Goal: Task Accomplishment & Management: Manage account settings

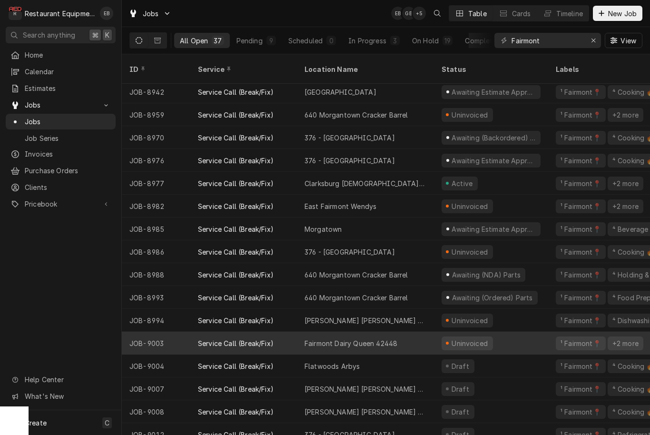
scroll to position [482, 0]
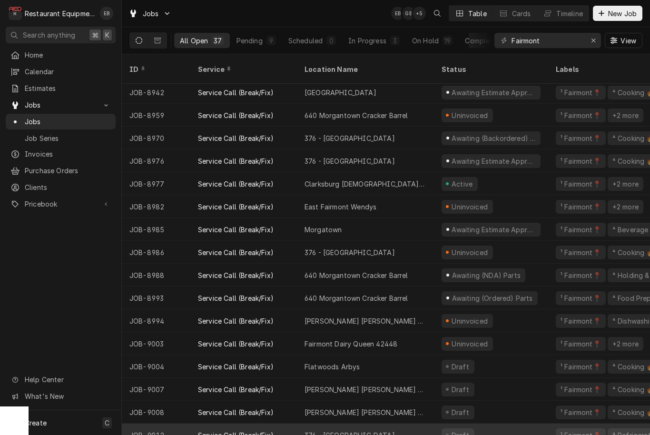
click at [432, 423] on div "376 - Fairmont" at bounding box center [365, 434] width 137 height 23
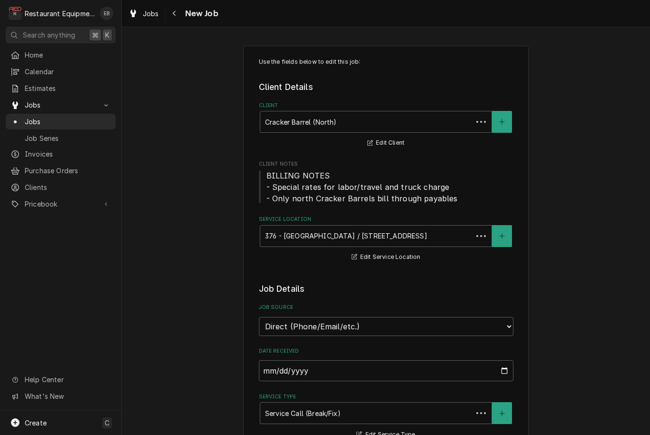
type textarea "x"
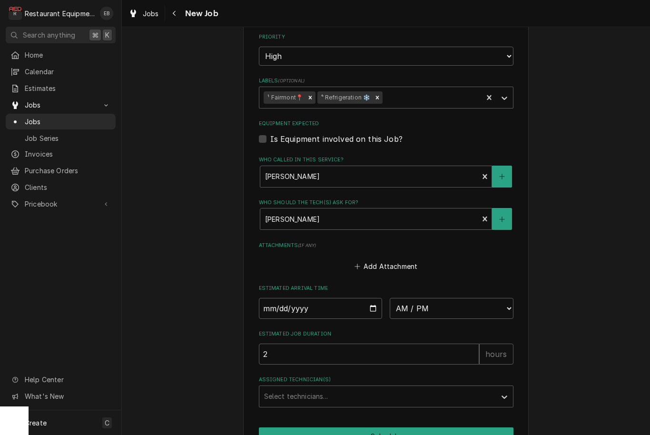
scroll to position [677, 0]
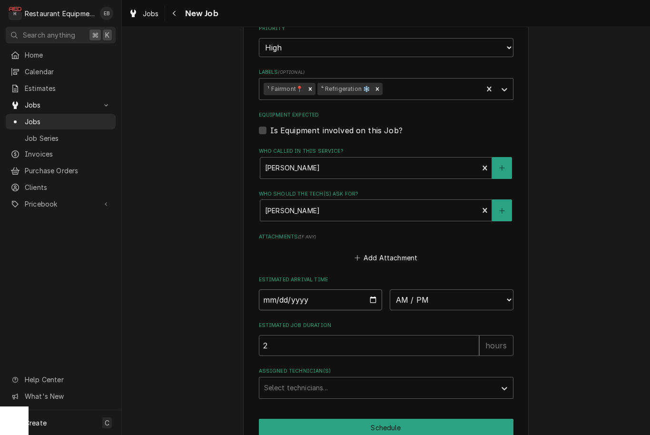
type input "2025-09-25"
click at [341, 289] on input "2025-09-25" at bounding box center [321, 299] width 124 height 21
type textarea "x"
select select "12:00:00"
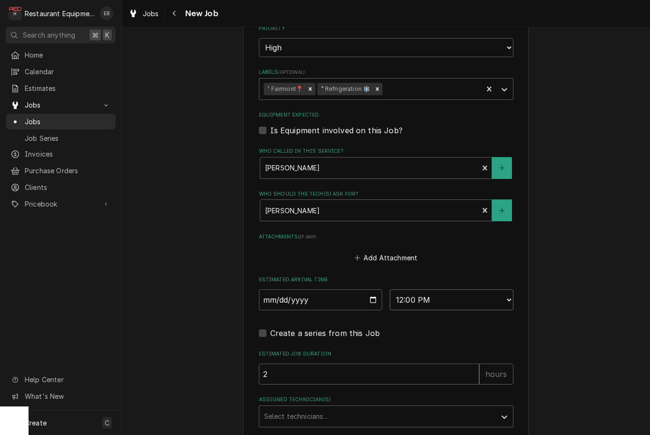
type textarea "x"
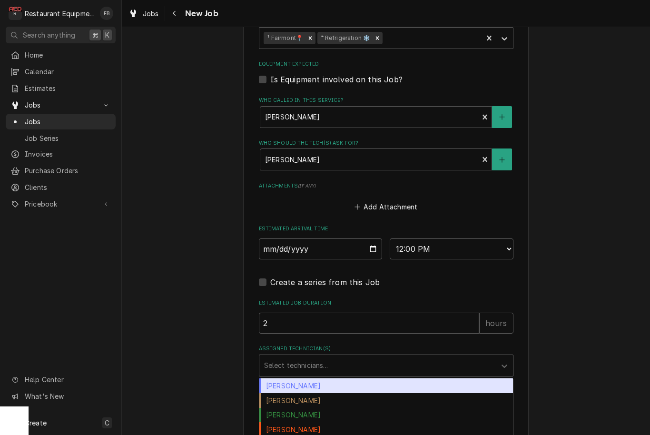
click at [348, 357] on div "Assigned Technician(s)" at bounding box center [377, 365] width 227 height 17
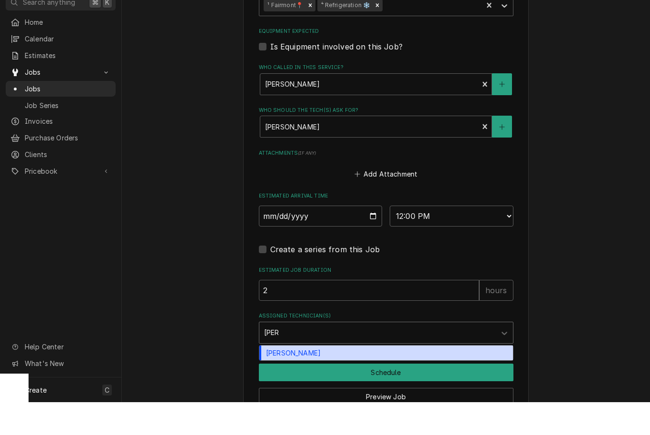
click at [348, 378] on div "Wesley Fisher" at bounding box center [386, 385] width 254 height 15
type input "wes"
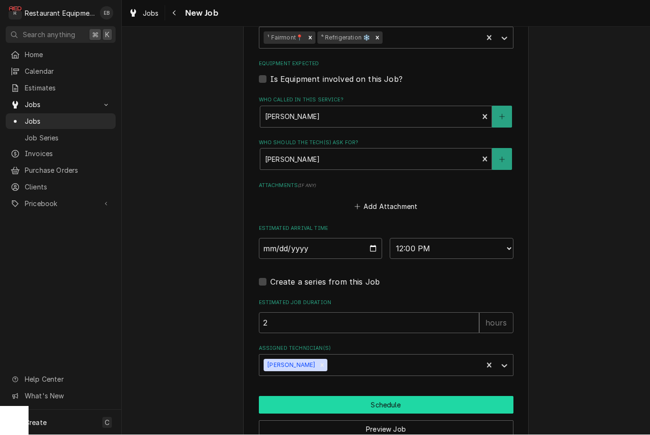
click at [379, 396] on button "Schedule" at bounding box center [386, 405] width 255 height 18
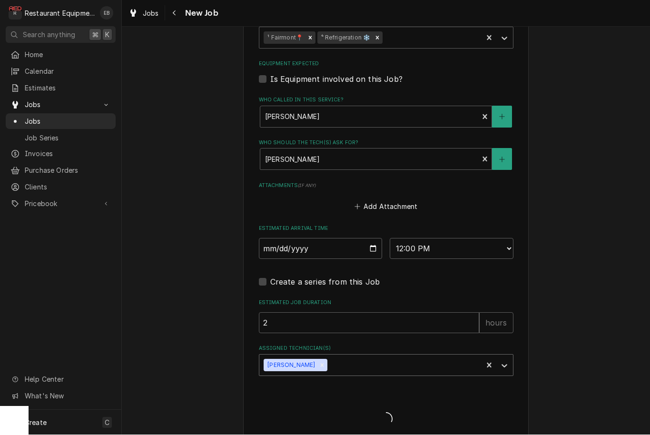
type textarea "x"
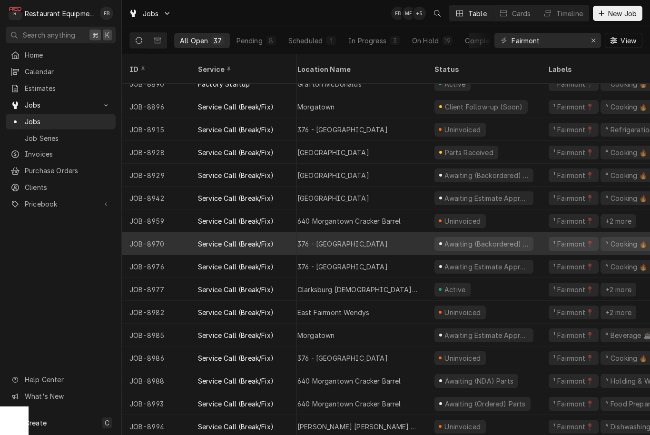
scroll to position [361, 6]
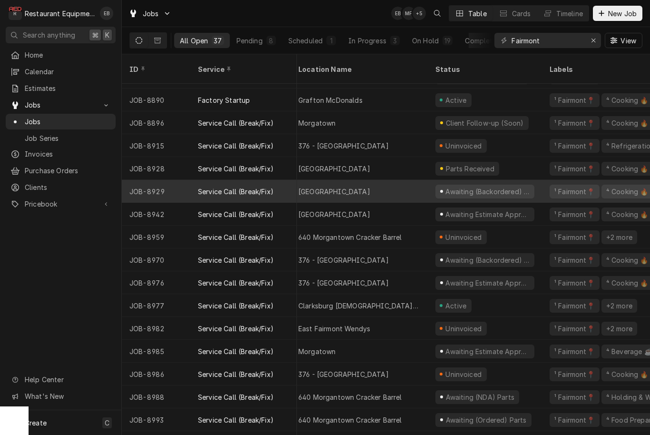
click at [314, 187] on div "Black Water Falls Lodge" at bounding box center [334, 192] width 72 height 10
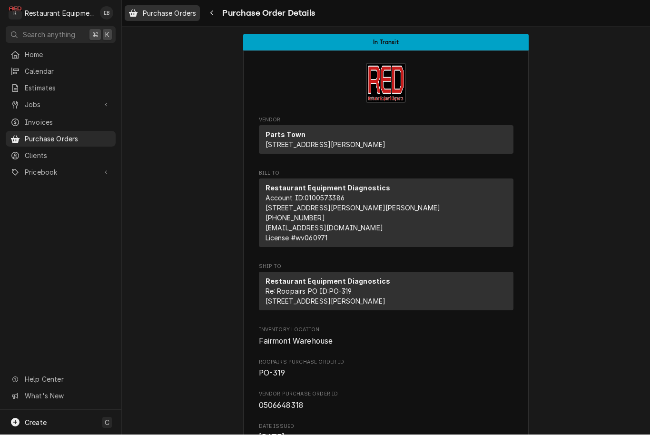
click at [173, 13] on span "Purchase Orders" at bounding box center [169, 14] width 53 height 10
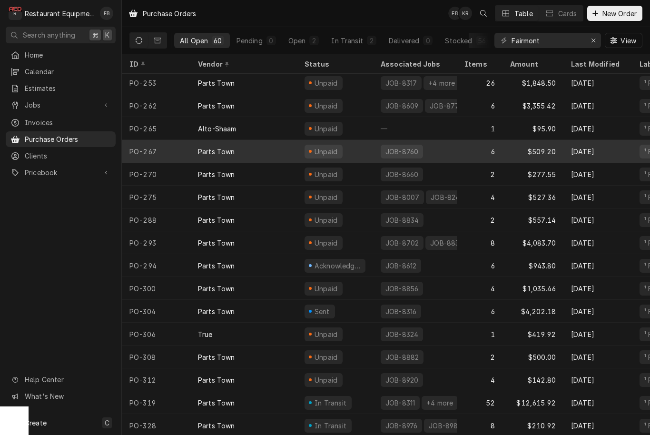
scroll to position [1007, 0]
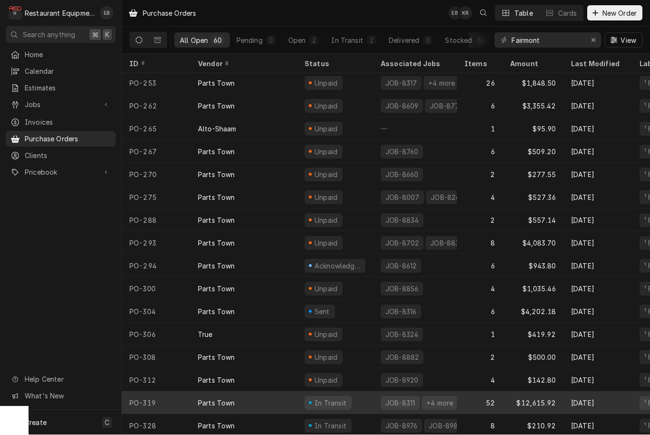
click at [285, 401] on div "Parts Town" at bounding box center [243, 403] width 107 height 23
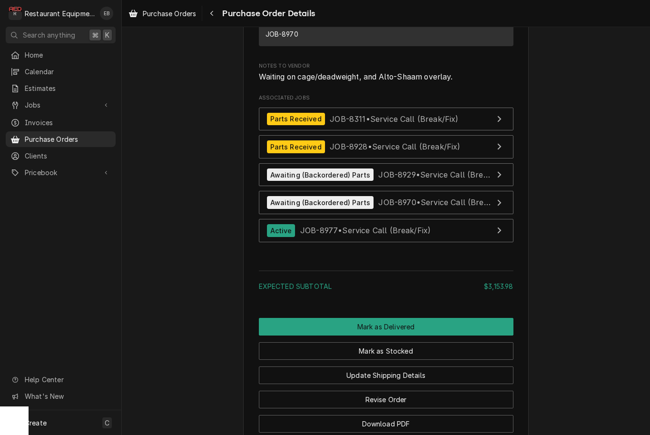
scroll to position [2541, 0]
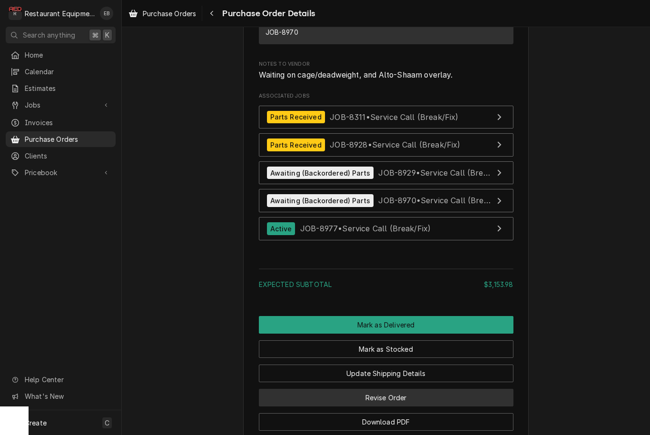
click at [365, 404] on button "Revise Order" at bounding box center [386, 398] width 255 height 18
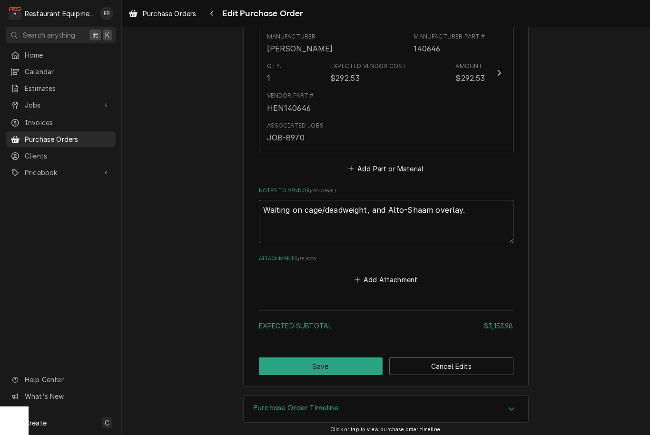
scroll to position [2512, 0]
click at [465, 207] on textarea "Waiting on cage/deadweight, and Alto-Shaam overlay." at bounding box center [386, 222] width 255 height 43
type textarea "Waiting on cage/deadweight, and Alto-Shaam overlay"
type textarea "x"
type textarea "Waiting on cage/deadweight, and Alto-Shaam overla"
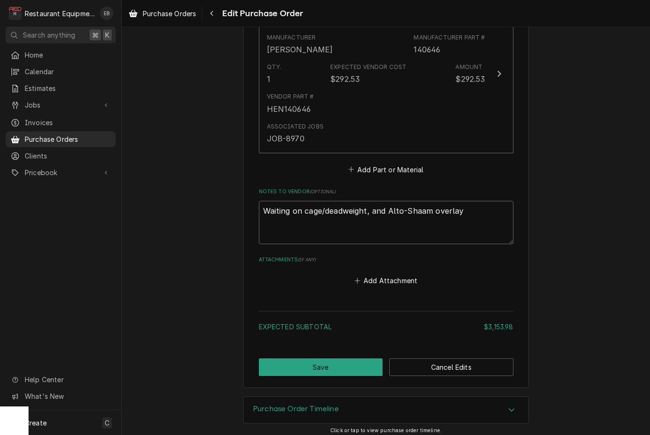
type textarea "x"
type textarea "Waiting on cage/deadweight, and Alto-Shaam overl"
type textarea "x"
type textarea "Waiting on cage/deadweight, and Alto-Shaam over"
type textarea "x"
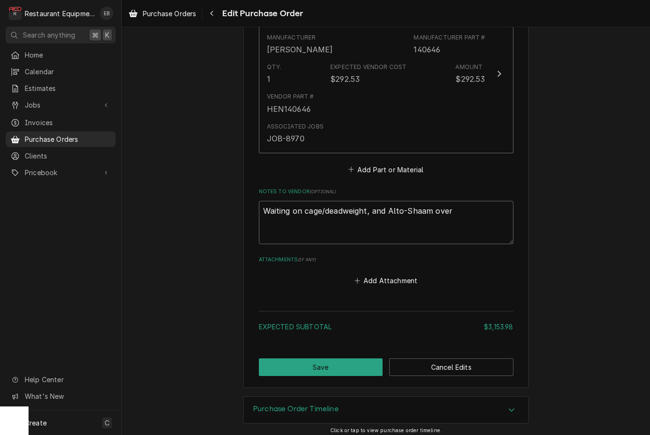
type textarea "Waiting on cage/deadweight, and Alto-Shaam ove"
type textarea "x"
type textarea "Waiting on cage/deadweight, and Alto-Shaam ov"
type textarea "x"
type textarea "Waiting on cage/deadweight, and Alto-Shaam o"
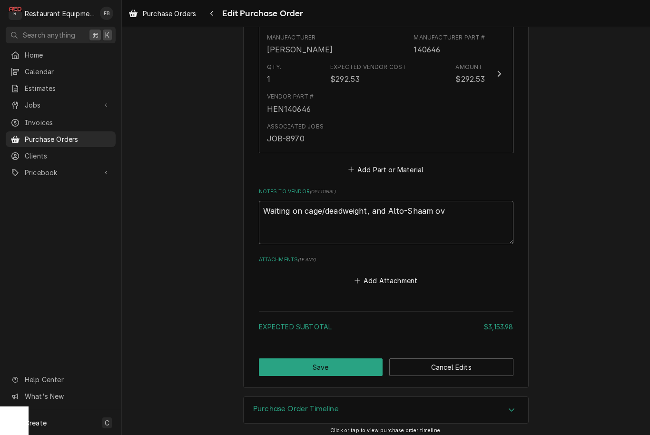
type textarea "x"
type textarea "Waiting on cage/deadweight, and Alto-Shaam"
type textarea "x"
type textarea "Waiting on cage/deadweight, and Alto-Shaam"
type textarea "x"
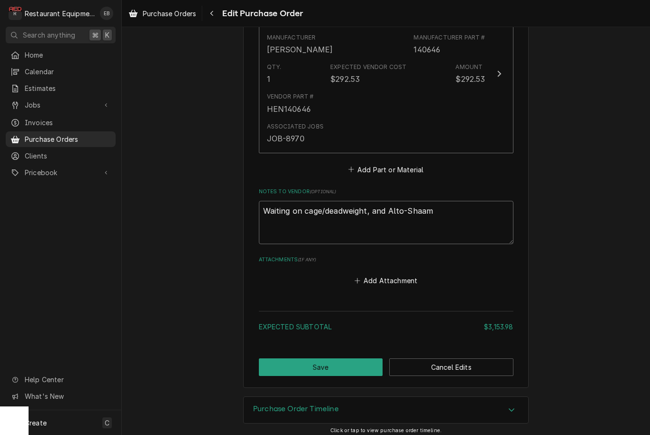
type textarea "Waiting on cage/deadweight, and Alto-Shaa"
type textarea "x"
type textarea "Waiting on cage/deadweight, and Alto-Sha"
type textarea "x"
type textarea "Waiting on cage/deadweight, and Alto-Sh"
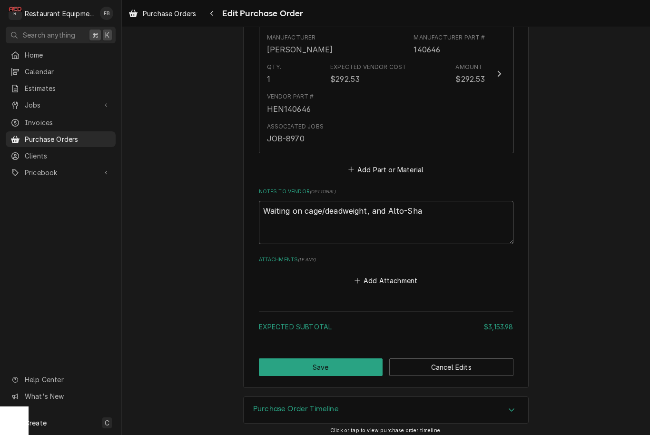
type textarea "x"
type textarea "Waiting on cage/deadweight, and Alto-S"
type textarea "x"
type textarea "Waiting on cage/deadweight, and Alto-"
type textarea "x"
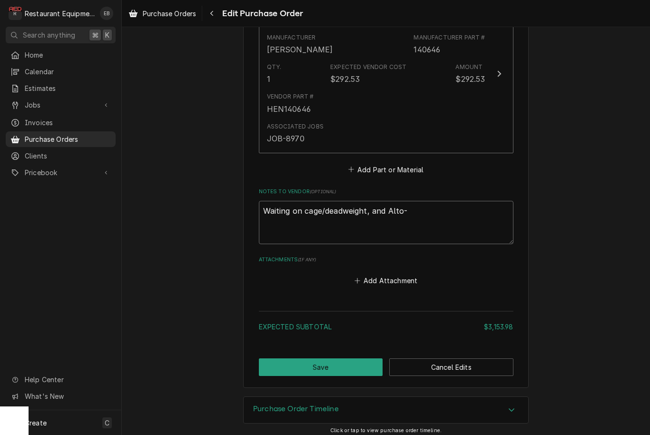
type textarea "Waiting on cage/deadweight, and Alto"
type textarea "x"
type textarea "Waiting on cage/deadweight, and Alt"
type textarea "x"
type textarea "Waiting on cage/deadweight, and Al"
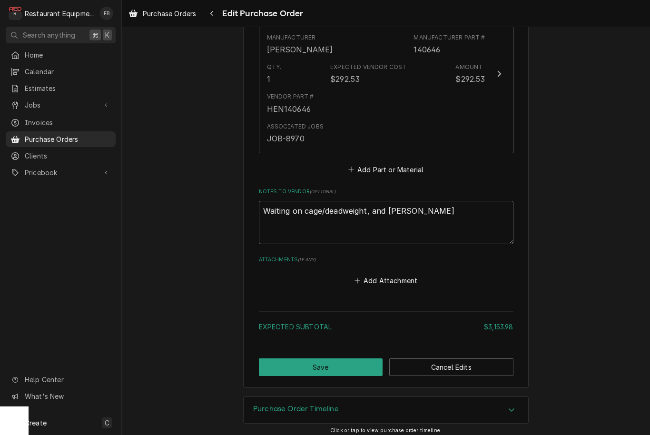
type textarea "x"
type textarea "Waiting on cage/deadweight, and A"
type textarea "x"
type textarea "Waiting on cage/deadweight, and"
type textarea "x"
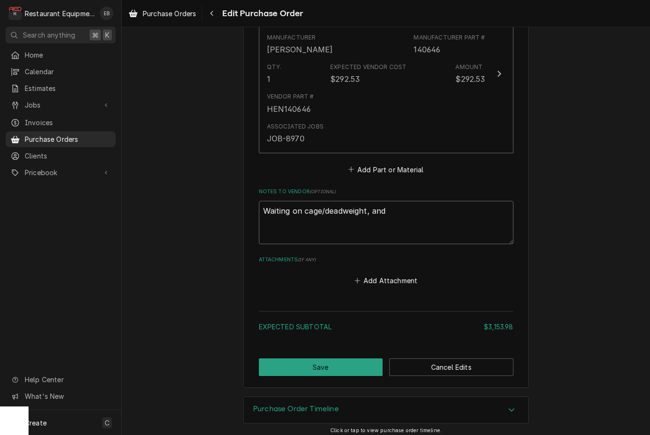
type textarea "Waiting on cage/deadweight, and"
type textarea "x"
type textarea "Waiting on cage/deadweight, an"
type textarea "x"
type textarea "Waiting on cage/deadweight, a"
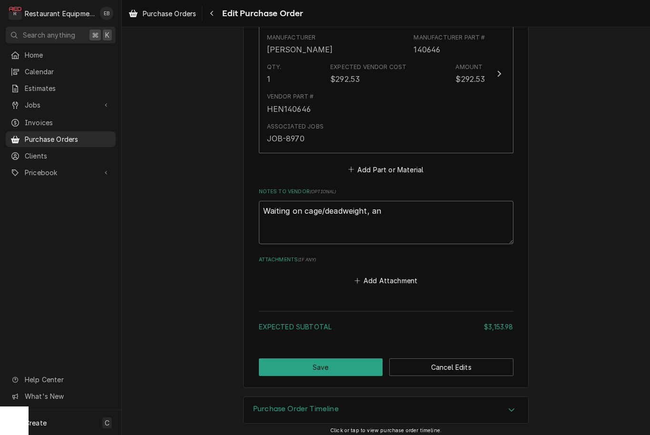
type textarea "x"
type textarea "Waiting on cage/deadweight,"
type textarea "x"
type textarea "Waiting on cage/deadweight,"
type textarea "x"
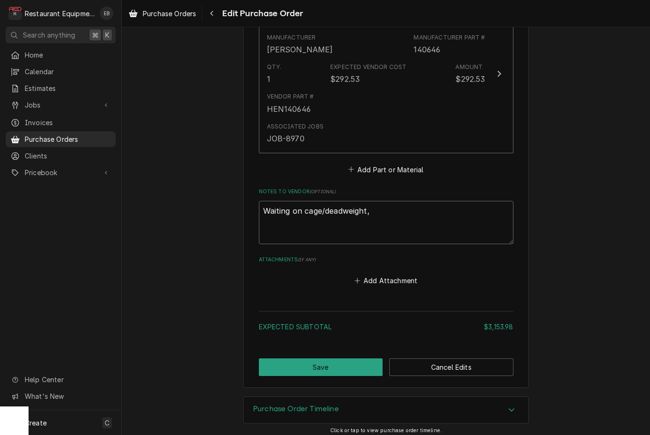
type textarea "Waiting on cage/deadweight"
type textarea "x"
type textarea "Waiting on cage/deadweight."
type textarea "x"
type textarea "Waiting on cage/deadweight."
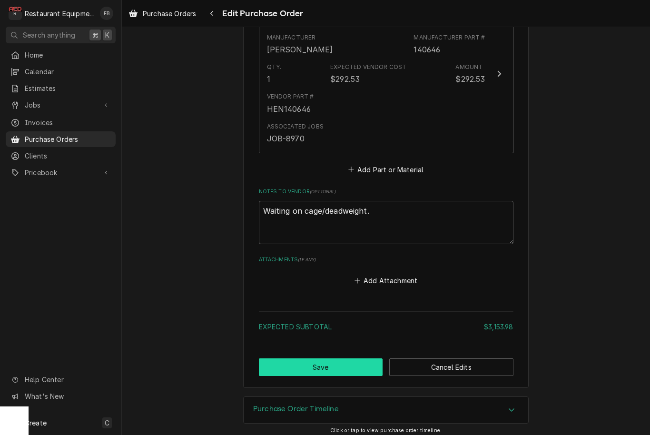
click at [324, 358] on button "Save" at bounding box center [321, 367] width 124 height 18
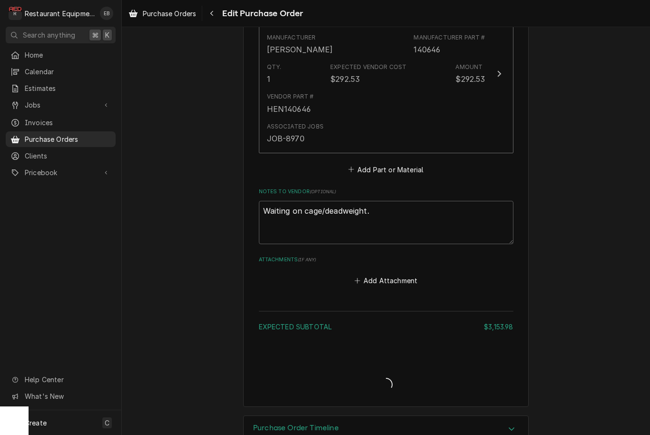
type textarea "x"
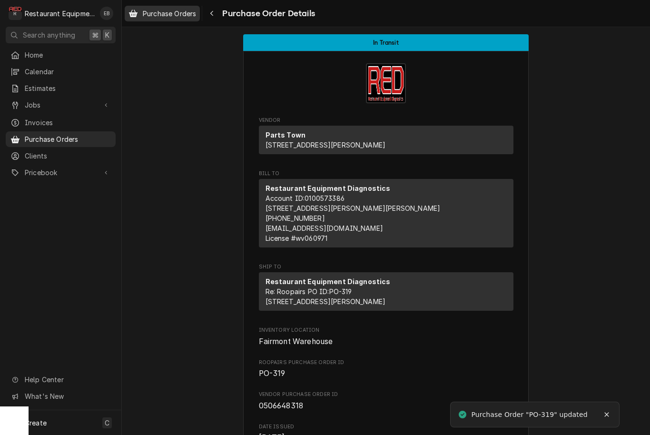
click at [184, 14] on span "Purchase Orders" at bounding box center [169, 14] width 53 height 10
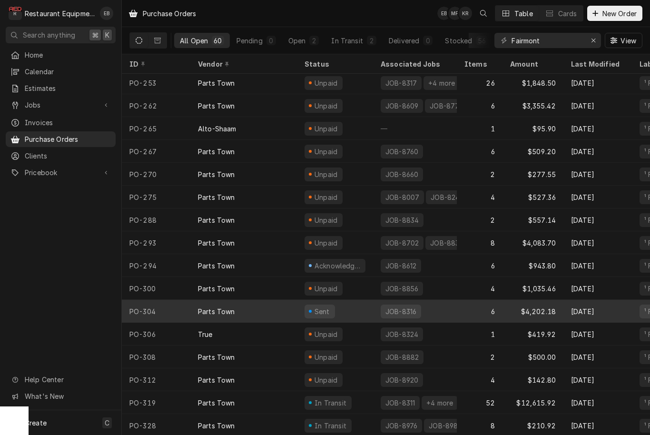
scroll to position [1007, 0]
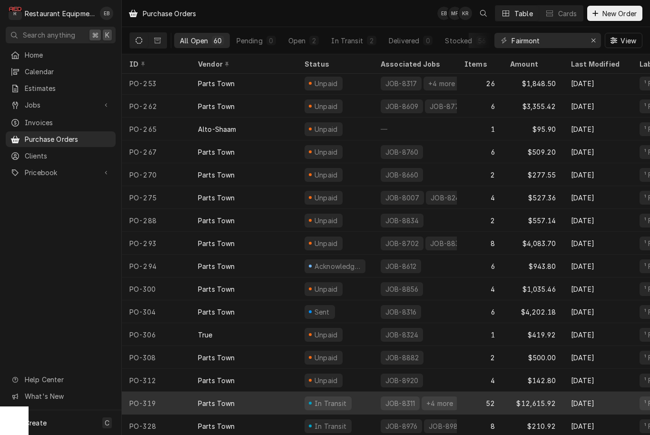
click at [278, 401] on div "Parts Town" at bounding box center [243, 403] width 107 height 23
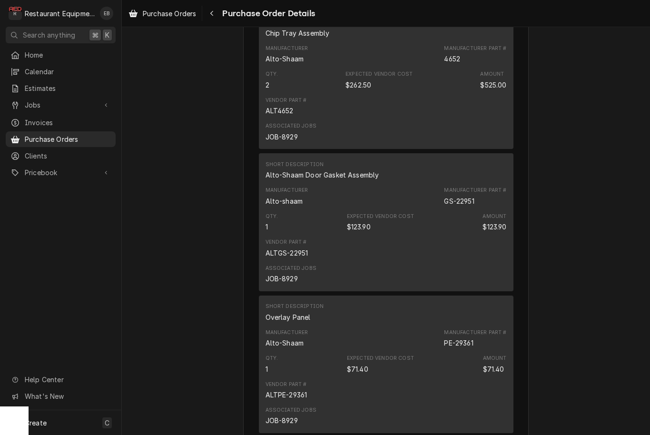
scroll to position [1840, 0]
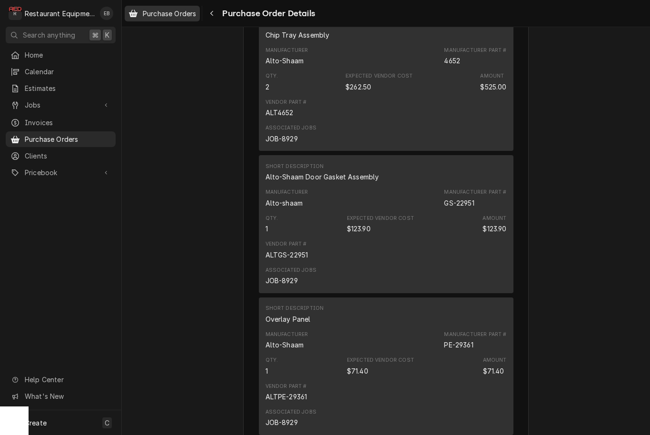
click at [191, 18] on span "Purchase Orders" at bounding box center [169, 14] width 53 height 10
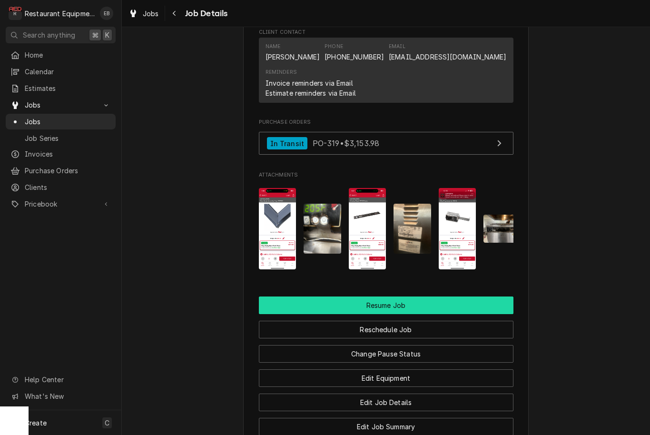
scroll to position [902, 0]
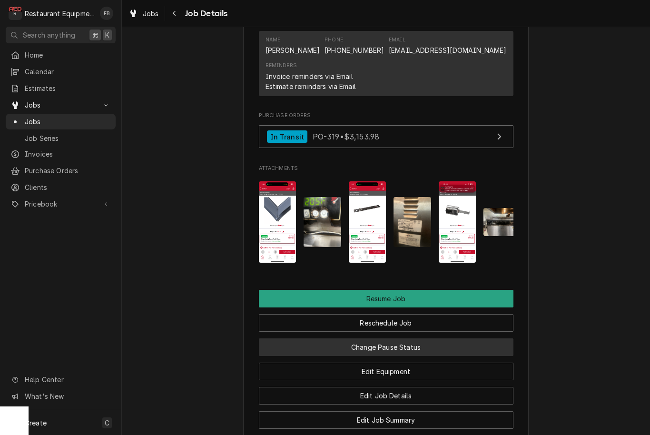
click at [400, 344] on button "Change Pause Status" at bounding box center [386, 347] width 255 height 18
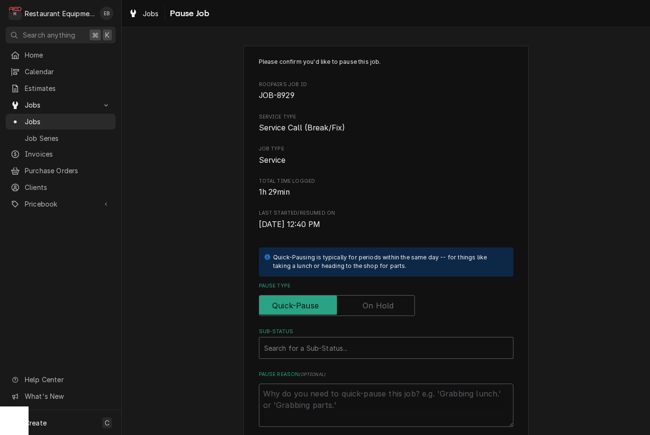
click at [369, 301] on label "Pause Type" at bounding box center [337, 305] width 156 height 21
click at [369, 301] on input "Pause Type" at bounding box center [336, 305] width 147 height 21
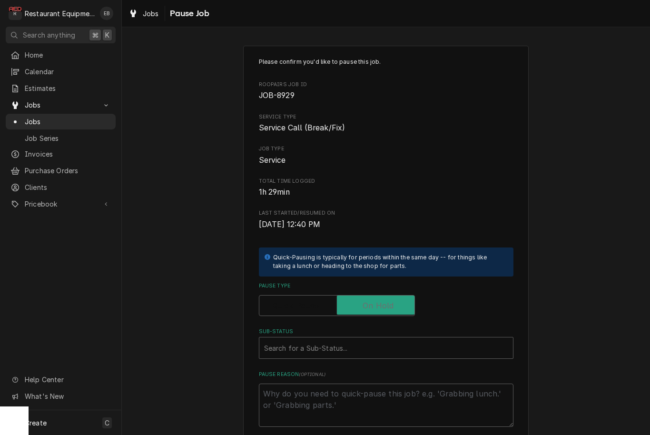
checkbox input "true"
type textarea "x"
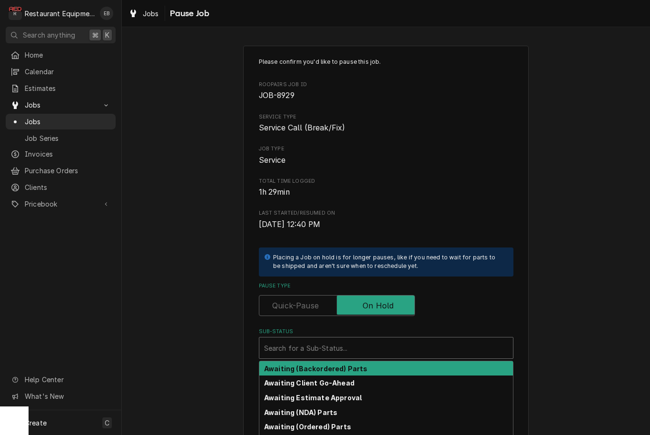
click at [354, 340] on div "Sub-Status" at bounding box center [386, 347] width 244 height 17
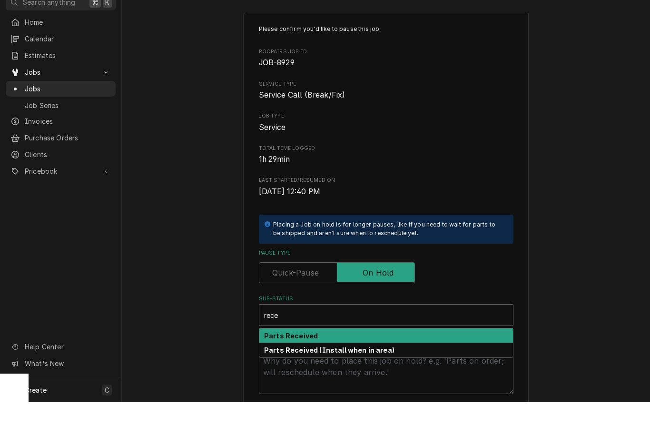
click at [322, 361] on div "Parts Received" at bounding box center [386, 368] width 254 height 15
type input "rece"
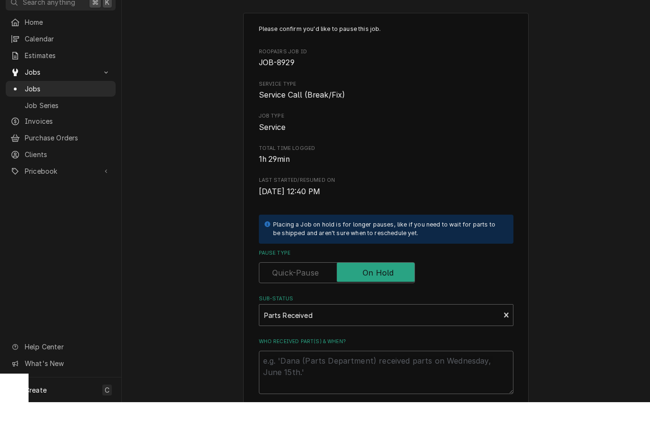
type textarea "x"
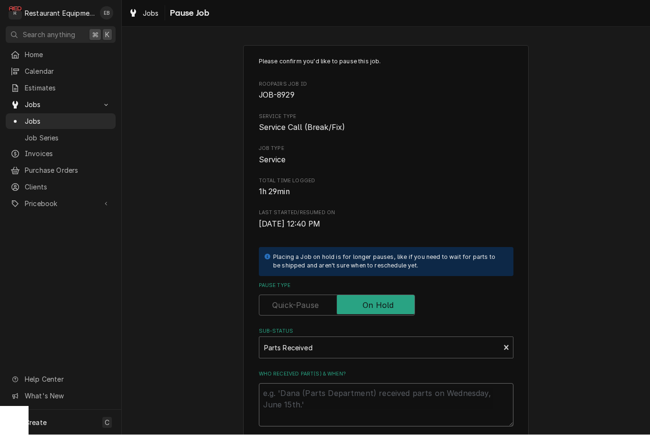
click at [310, 392] on div "Please confirm you'd like to pause this job. Roopairs Job ID JOB-8929 Service T…" at bounding box center [385, 286] width 285 height 480
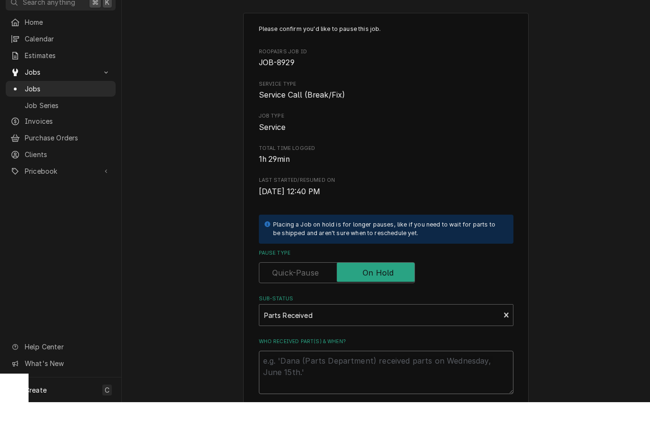
type textarea "x"
type textarea "R"
type textarea "x"
type textarea "Re"
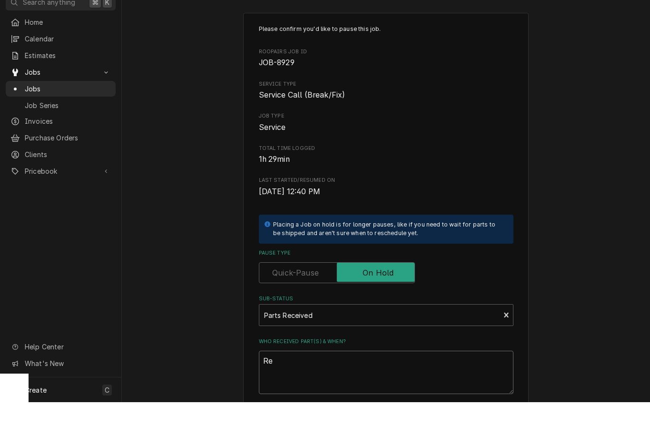
type textarea "x"
type textarea "Rec"
type textarea "x"
type textarea "Rece"
type textarea "x"
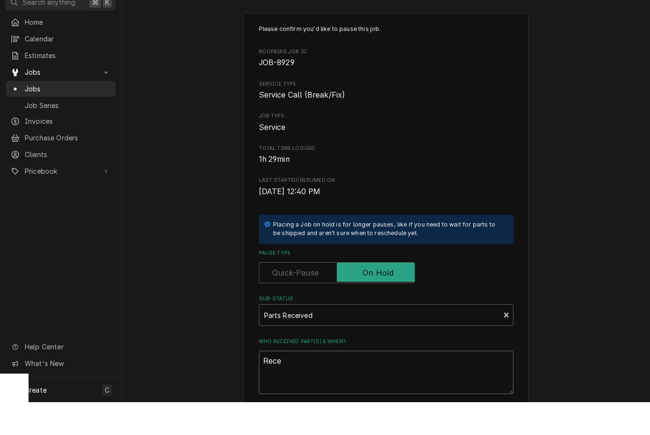
type textarea "Recei"
type textarea "x"
type textarea "Receiv"
type textarea "x"
type textarea "Receive"
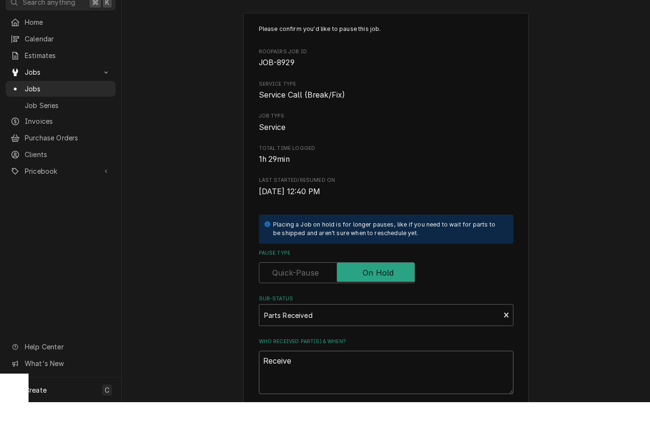
type textarea "x"
type textarea "Received"
type textarea "x"
type textarea "Received"
type textarea "x"
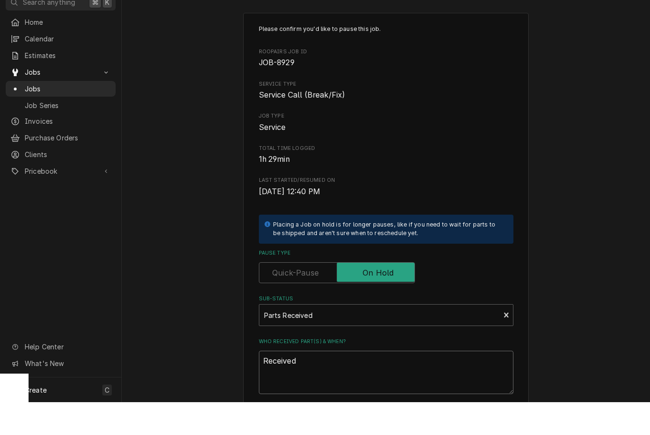
type textarea "Received a"
type textarea "x"
type textarea "Received al"
type textarea "x"
type textarea "Received all"
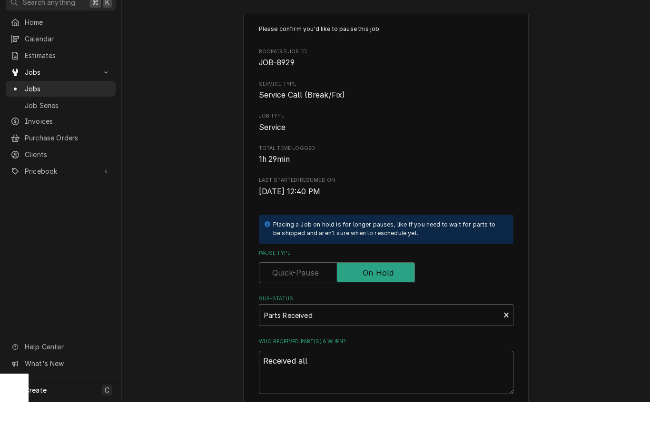
type textarea "x"
type textarea "Received all"
type textarea "x"
type textarea "Received all p"
type textarea "x"
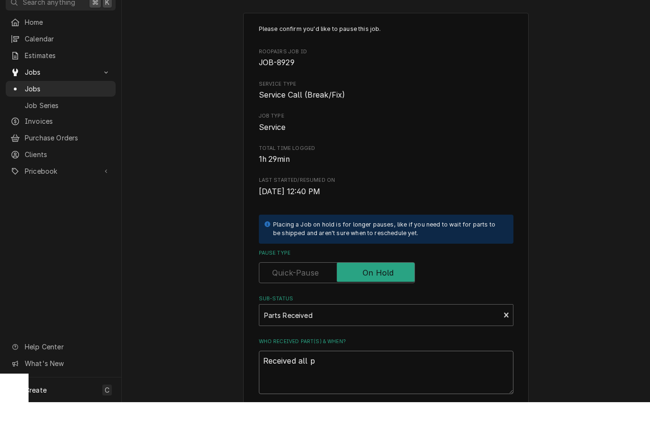
type textarea "Received all pa"
type textarea "x"
type textarea "Received all par"
type textarea "x"
type textarea "Received all part"
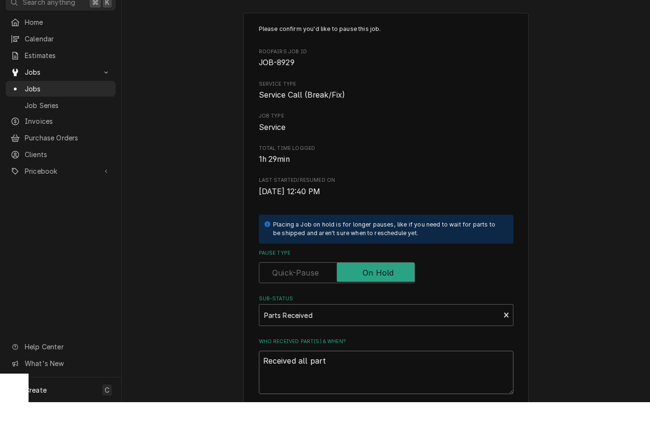
type textarea "x"
type textarea "Received all parts"
type textarea "x"
type textarea "Received all part"
type textarea "x"
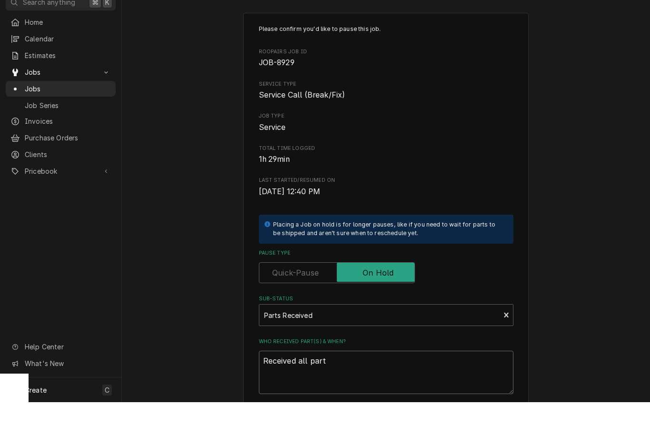
type textarea "Received all par"
type textarea "x"
type textarea "Received all pa"
type textarea "x"
type textarea "Received all p"
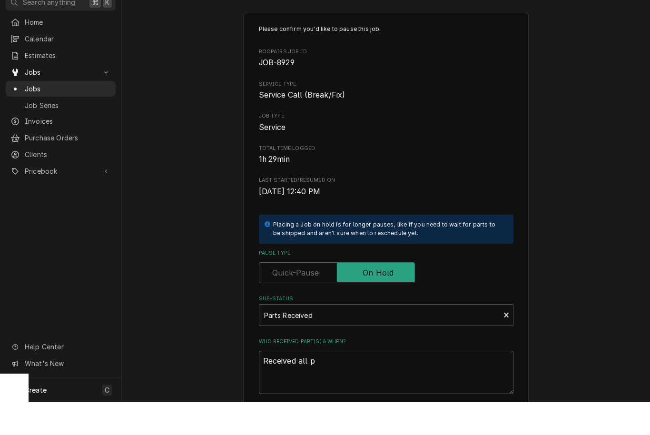
type textarea "x"
type textarea "Received all"
type textarea "x"
type textarea "Received all"
type textarea "x"
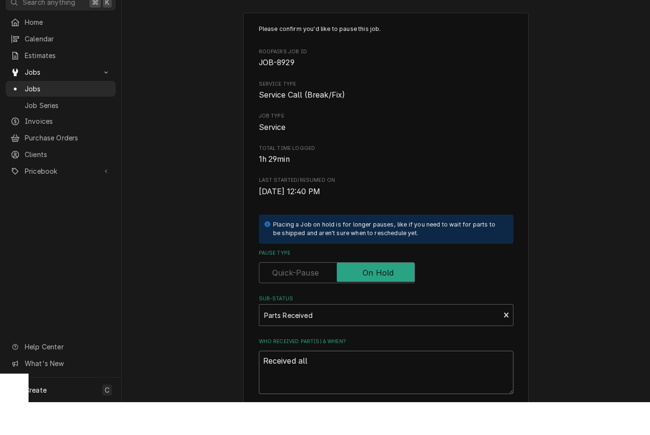
type textarea "Received al"
type textarea "x"
type textarea "Received a"
type textarea "x"
type textarea "Received"
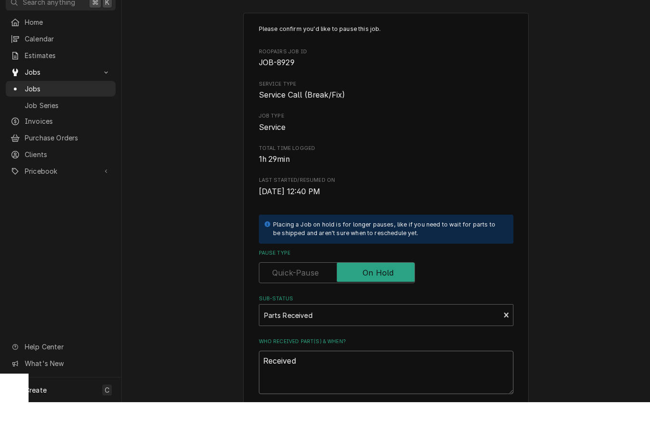
type textarea "x"
type textarea "Received l"
type textarea "x"
type textarea "Received la"
type textarea "x"
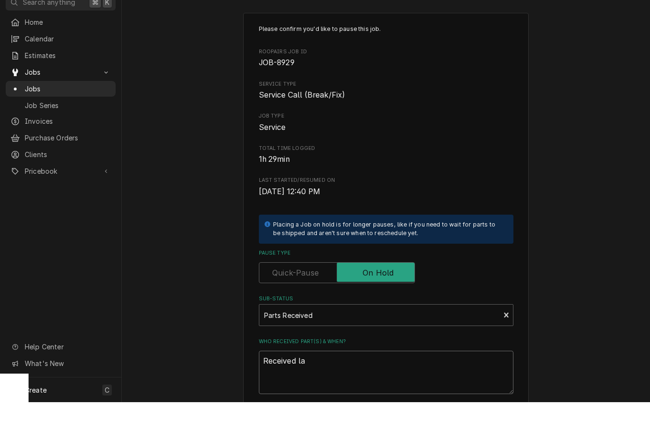
type textarea "Received las"
type textarea "x"
type textarea "Received last"
type textarea "x"
type textarea "Received last"
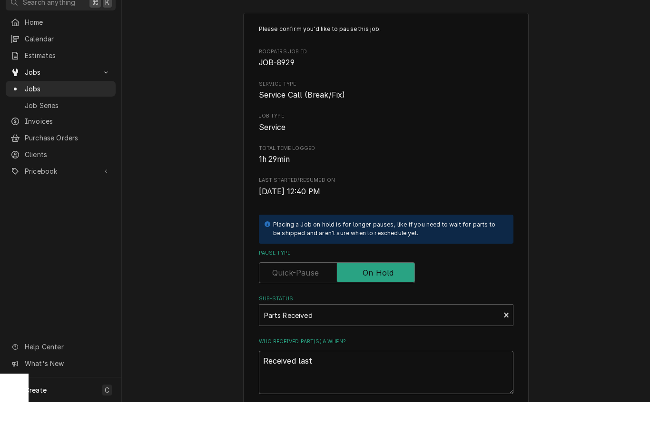
type textarea "x"
type textarea "Received last o"
type textarea "x"
type textarea "Received last of"
type textarea "x"
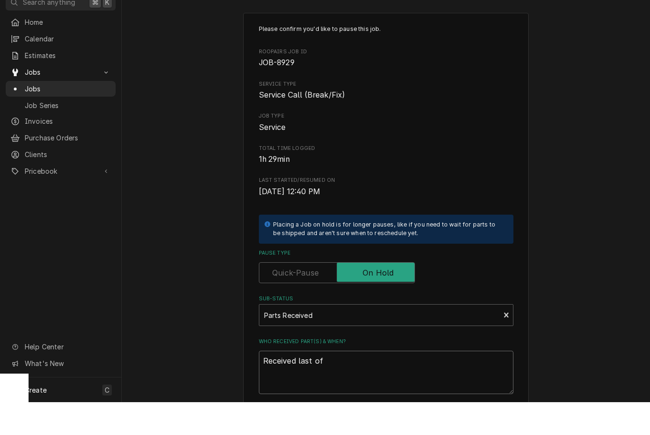
type textarea "Received last of"
type textarea "x"
type textarea "Received last of p"
type textarea "x"
type textarea "Received last of pa"
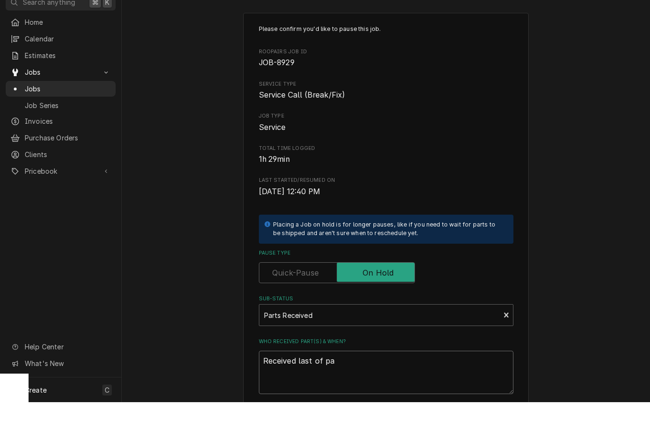
type textarea "x"
type textarea "Received last of par"
type textarea "x"
type textarea "Received last of part"
type textarea "x"
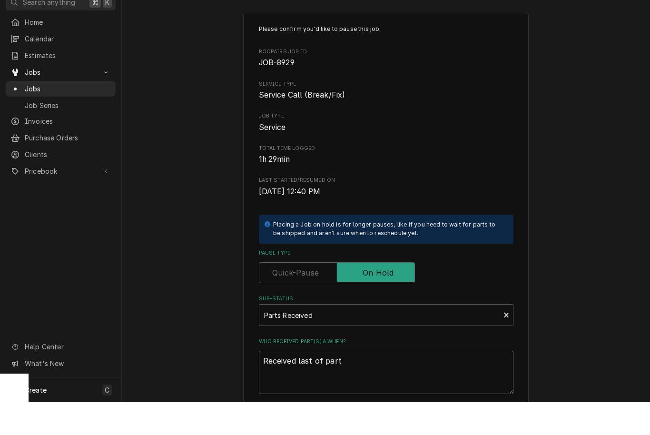
type textarea "Received last of parts"
type textarea "x"
type textarea "Received last of parts"
type textarea "x"
type textarea "Received last of parts o"
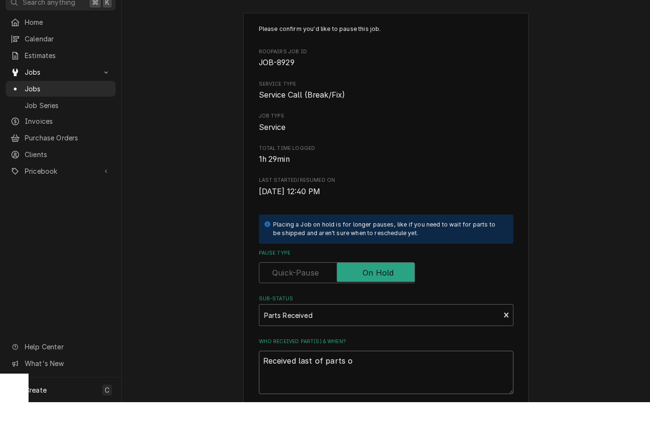
type textarea "x"
type textarea "Received last of parts on"
type textarea "x"
type textarea "Received last of parts on"
type textarea "x"
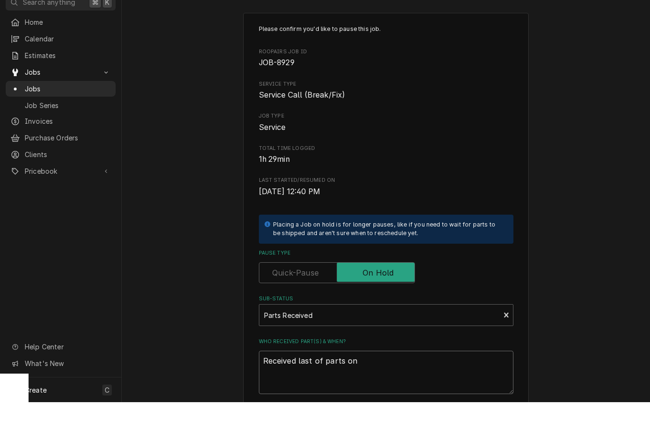
type textarea "Received last of parts on 9"
type textarea "x"
type textarea "Received last of parts on 9/"
type textarea "x"
type textarea "Received last of parts on 9/2"
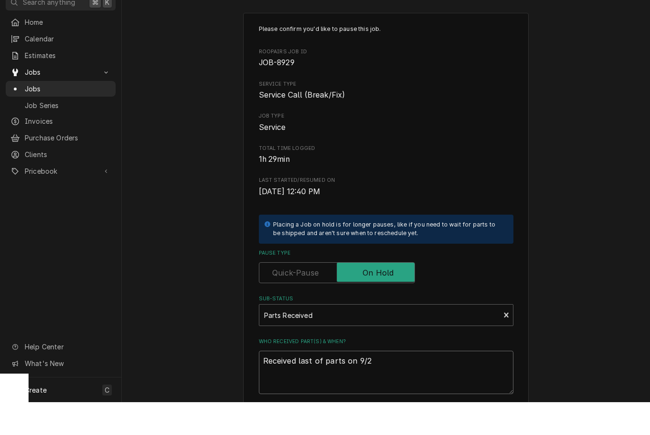
type textarea "x"
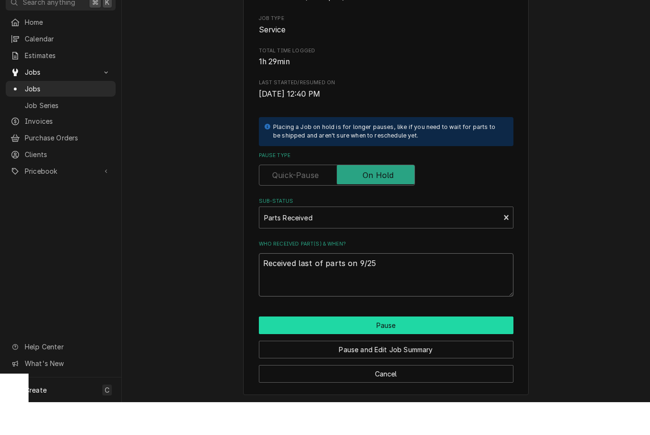
scroll to position [96, 0]
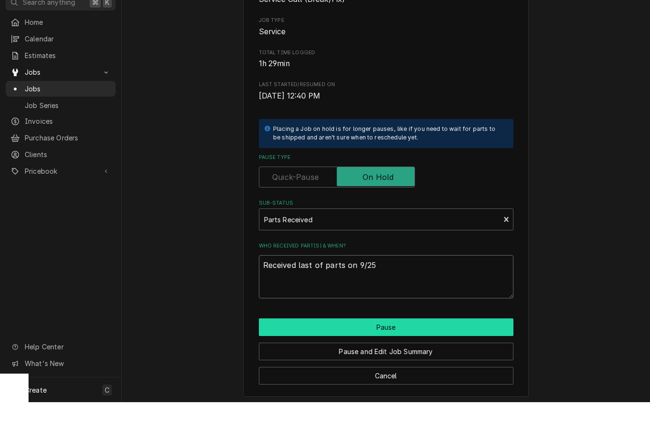
type textarea "Received last of parts on 9/25"
click at [337, 351] on button "Pause" at bounding box center [386, 360] width 255 height 18
type textarea "x"
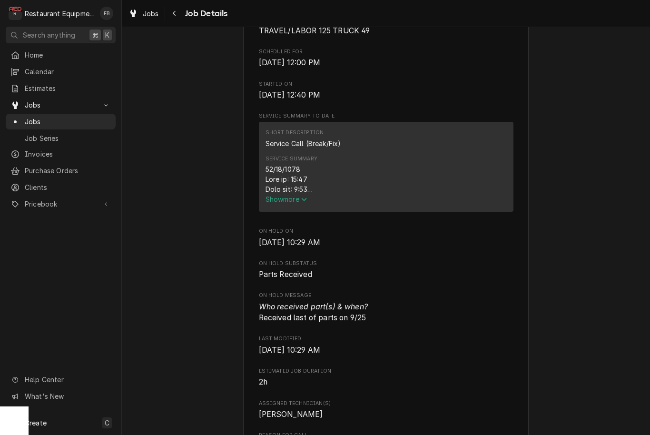
scroll to position [285, 0]
click at [153, 9] on span "Jobs" at bounding box center [151, 14] width 16 height 10
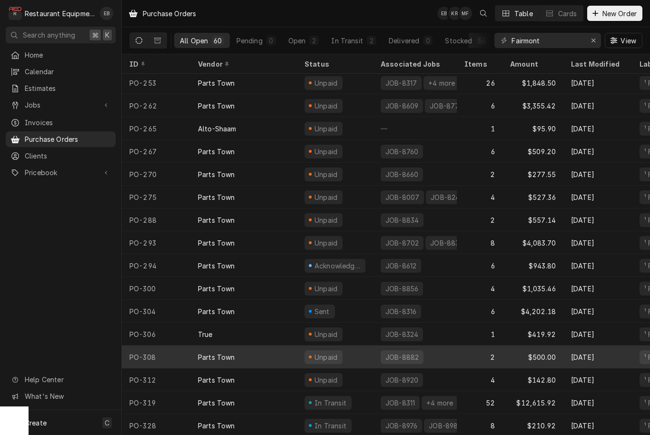
scroll to position [1007, 0]
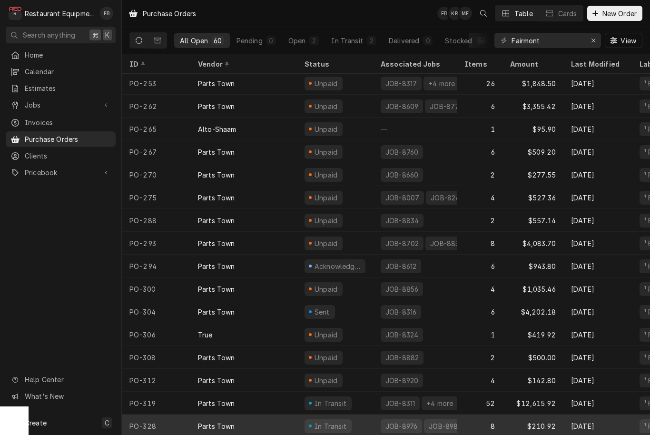
click at [358, 420] on div "In Transit" at bounding box center [335, 425] width 76 height 23
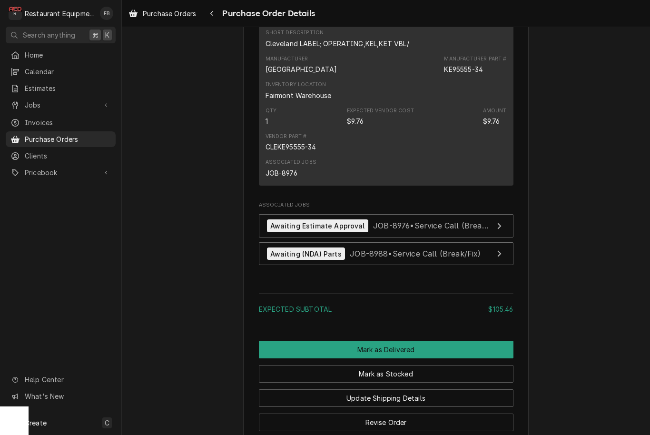
scroll to position [1164, 0]
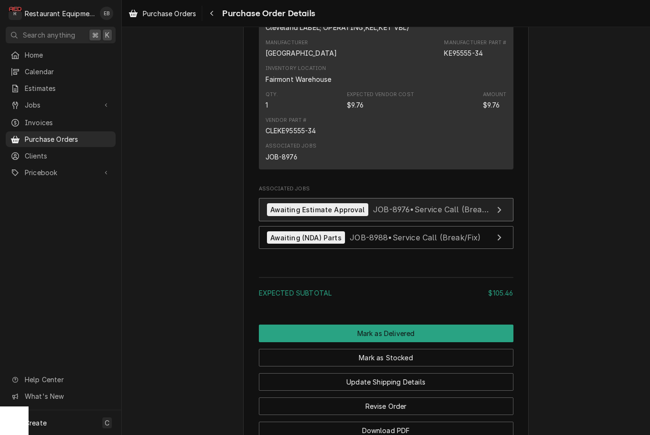
click at [397, 214] on span "JOB-8976 • Service Call (Break/Fix)" at bounding box center [437, 210] width 129 height 10
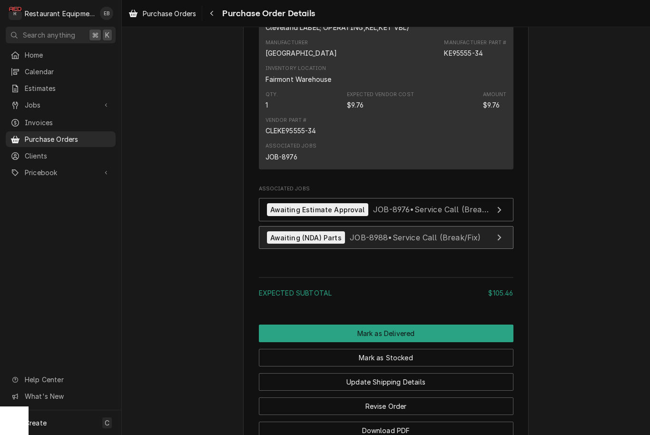
click at [386, 242] on span "JOB-8988 • Service Call (Break/Fix)" at bounding box center [415, 238] width 131 height 10
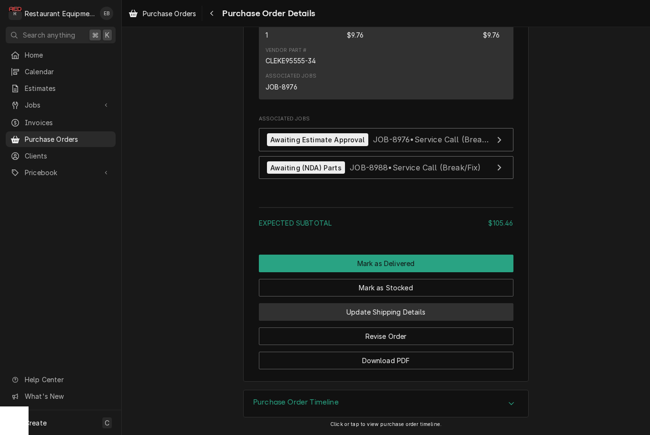
scroll to position [1250, 0]
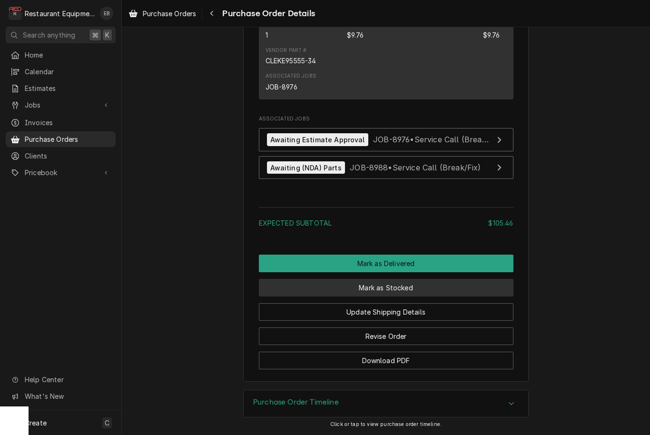
click at [344, 291] on button "Mark as Stocked" at bounding box center [386, 288] width 255 height 18
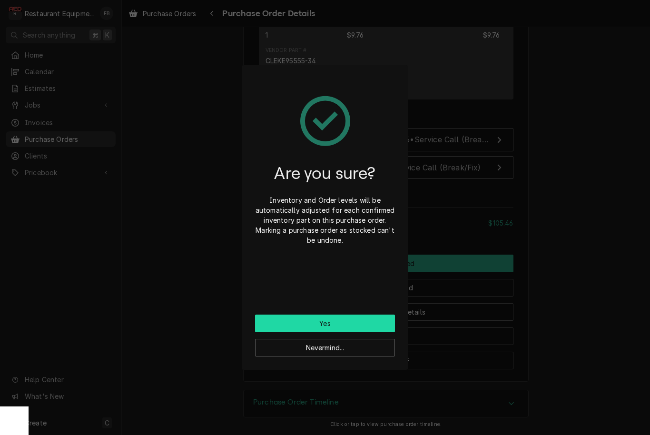
click at [335, 323] on button "Yes" at bounding box center [325, 323] width 140 height 18
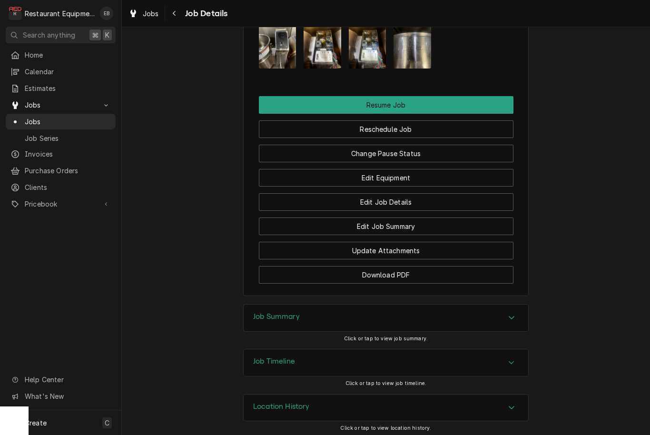
scroll to position [1163, 0]
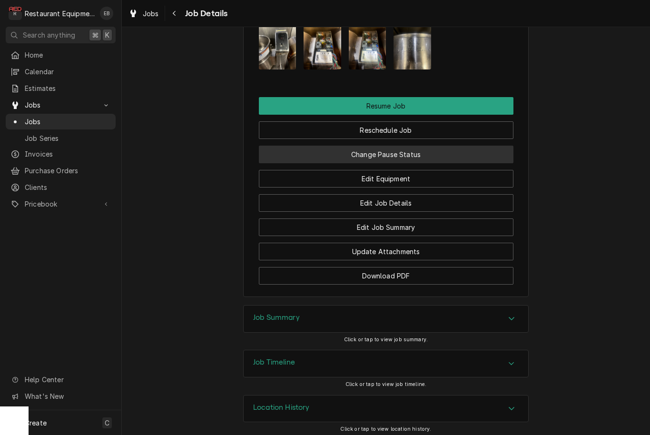
click at [390, 153] on button "Change Pause Status" at bounding box center [386, 155] width 255 height 18
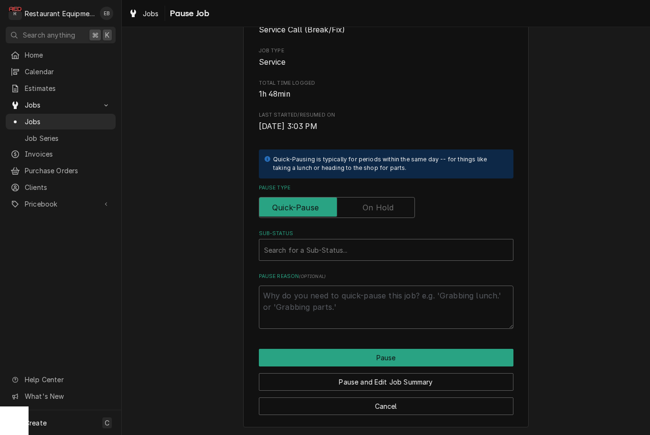
scroll to position [96, 0]
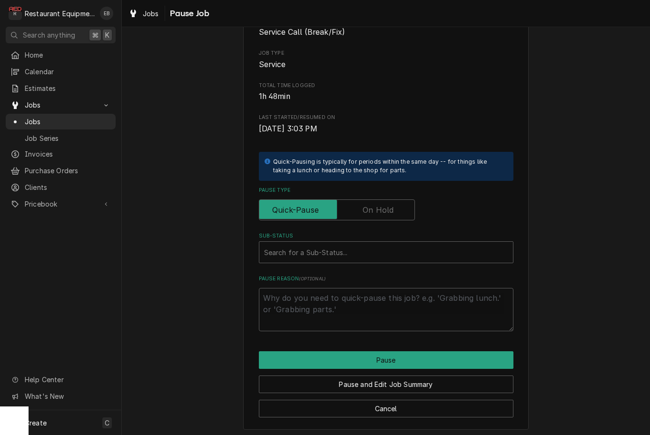
click at [370, 208] on label "Pause Type" at bounding box center [337, 209] width 156 height 21
click at [370, 208] on input "Pause Type" at bounding box center [336, 209] width 147 height 21
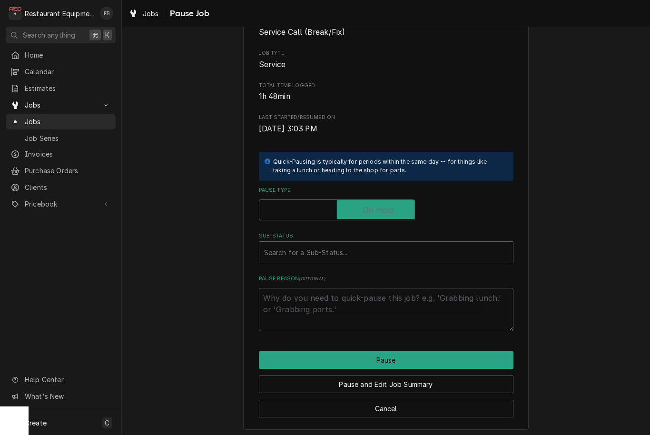
checkbox input "true"
type textarea "x"
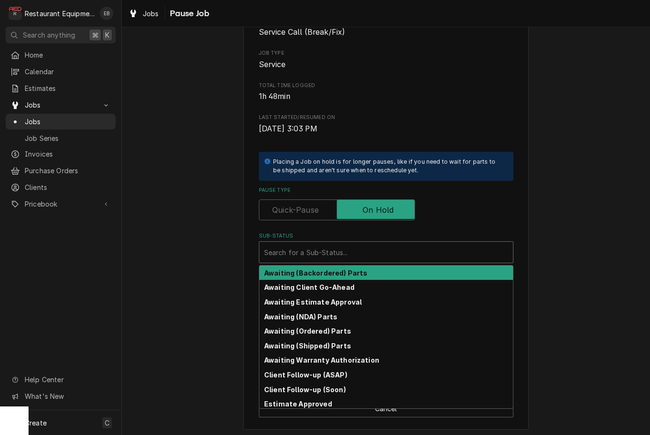
click at [348, 251] on div "Sub-Status" at bounding box center [386, 252] width 244 height 17
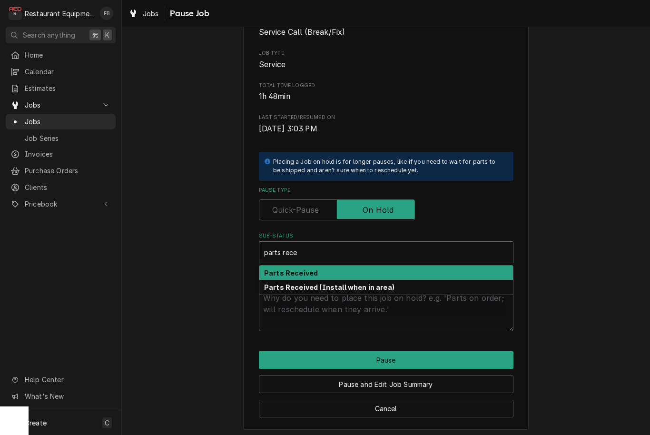
click at [303, 269] on strong "Parts Received" at bounding box center [291, 273] width 54 height 8
type input "parts rece"
type textarea "x"
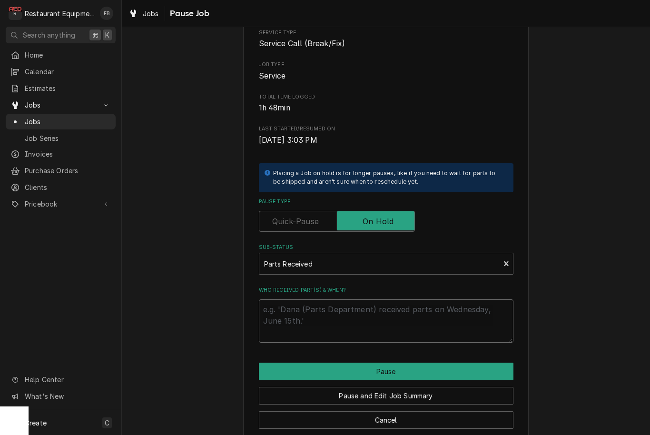
click at [306, 306] on textarea "Who received part(s) & when?" at bounding box center [386, 320] width 255 height 43
type textarea "x"
type textarea "9"
type textarea "x"
type textarea "9/"
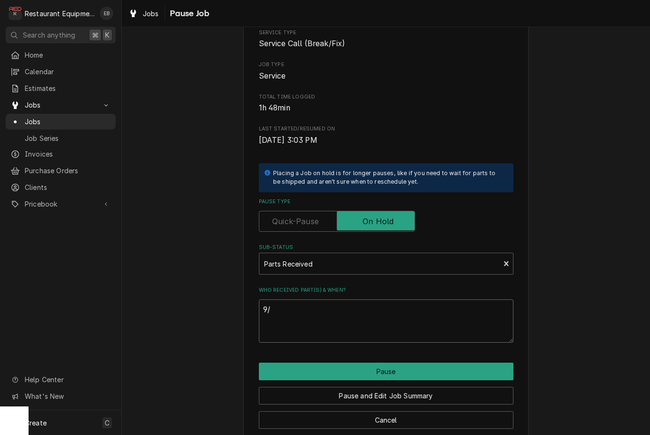
type textarea "x"
type textarea "9/2"
type textarea "x"
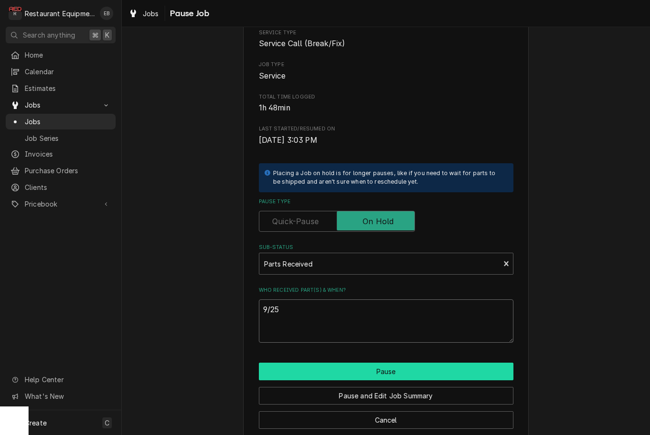
type textarea "9/25"
click at [334, 367] on button "Pause" at bounding box center [386, 372] width 255 height 18
type textarea "x"
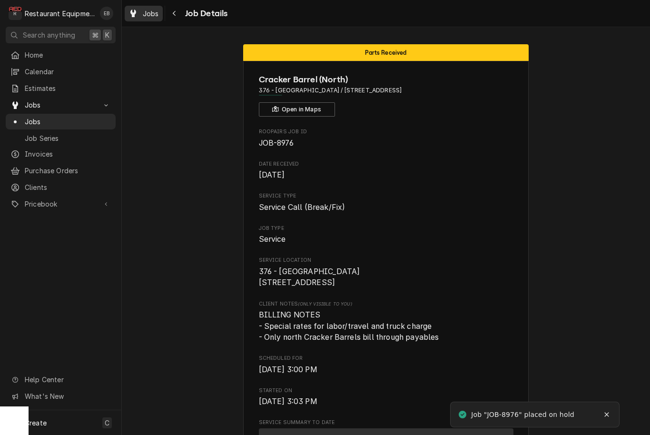
click at [147, 13] on span "Jobs" at bounding box center [151, 14] width 16 height 10
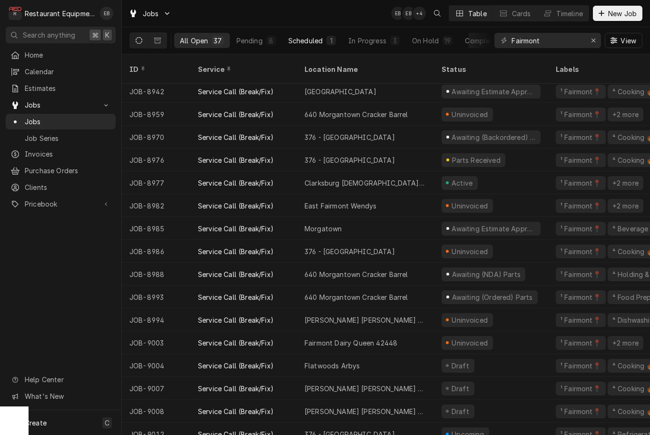
scroll to position [482, 0]
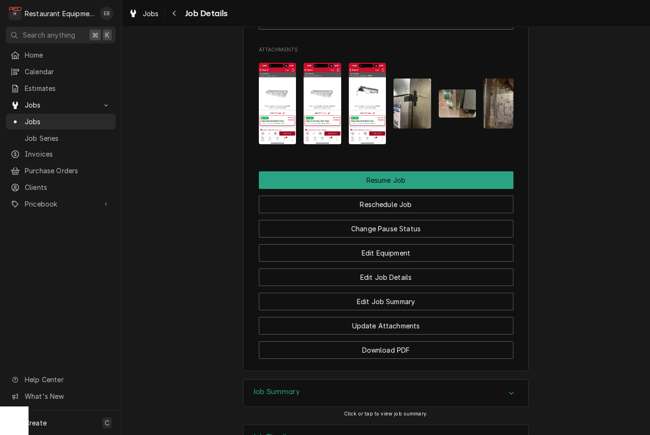
scroll to position [1109, 0]
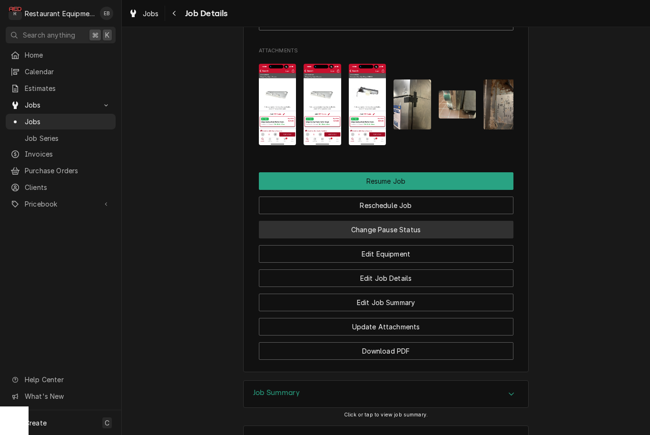
click at [389, 237] on button "Change Pause Status" at bounding box center [386, 230] width 255 height 18
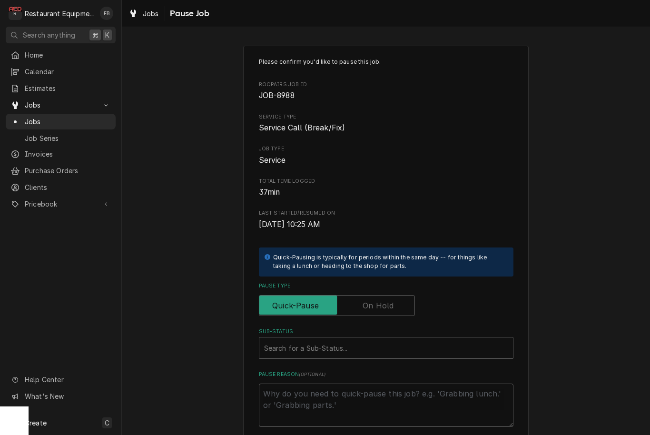
click at [373, 308] on input "Pause Type" at bounding box center [336, 305] width 147 height 21
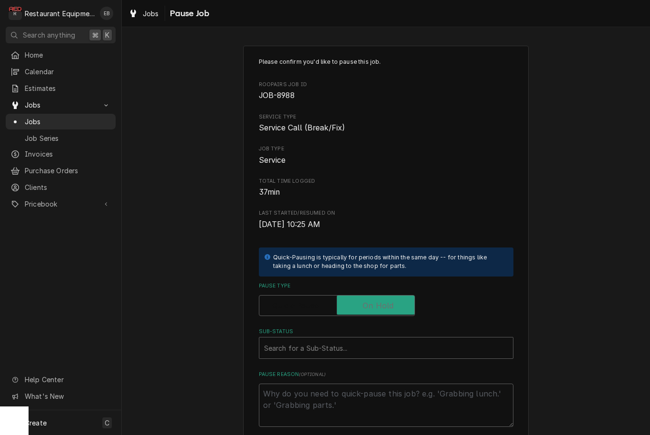
checkbox input "true"
type textarea "x"
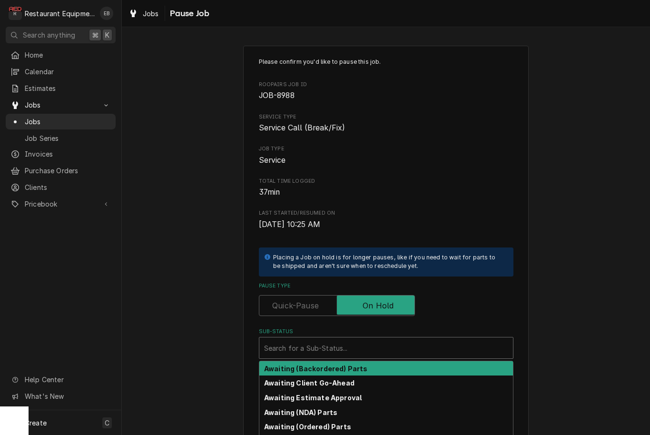
click at [358, 339] on div "Sub-Status" at bounding box center [386, 347] width 244 height 17
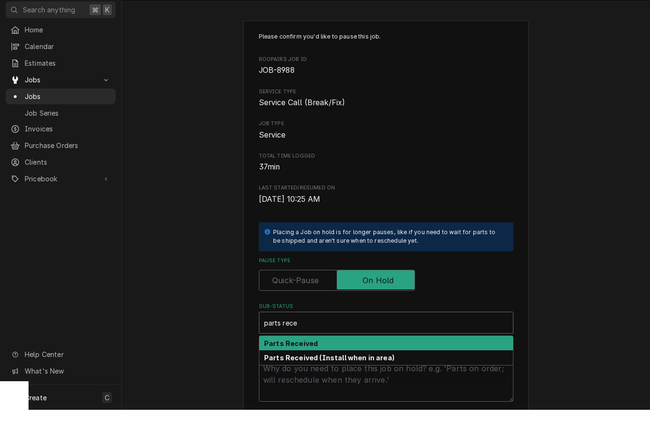
click at [343, 361] on div "Parts Received" at bounding box center [386, 368] width 254 height 15
type input "parts rece"
type textarea "x"
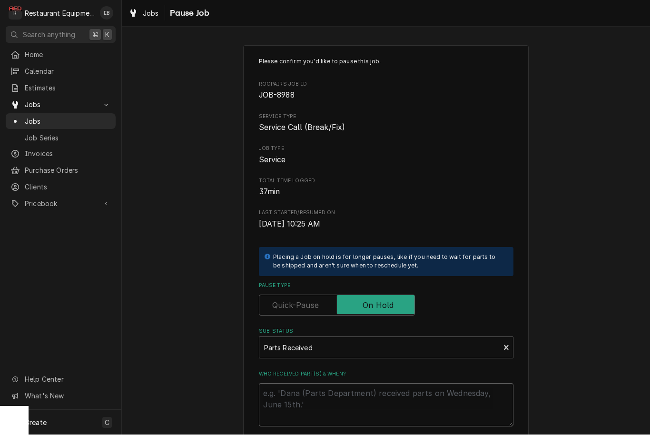
click at [344, 384] on textarea "Who received part(s) & when?" at bounding box center [386, 404] width 255 height 43
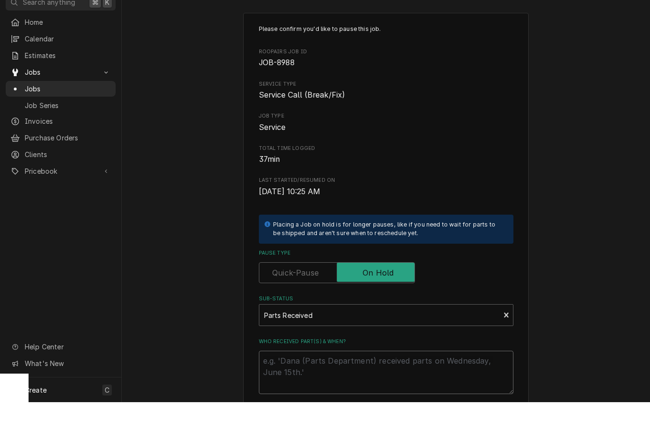
type textarea "x"
type textarea "9"
type textarea "x"
type textarea "9/"
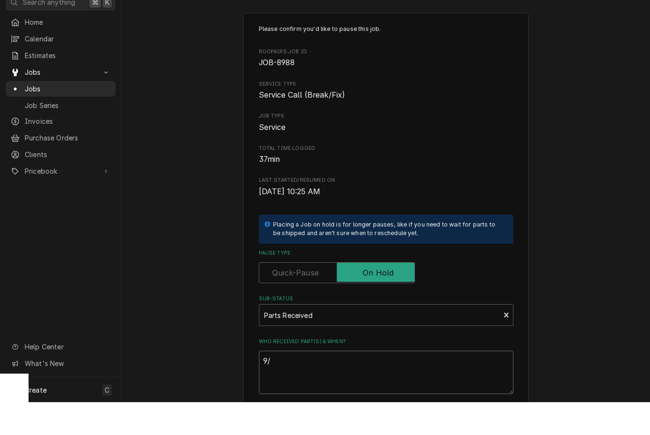
type textarea "x"
type textarea "9/2"
type textarea "x"
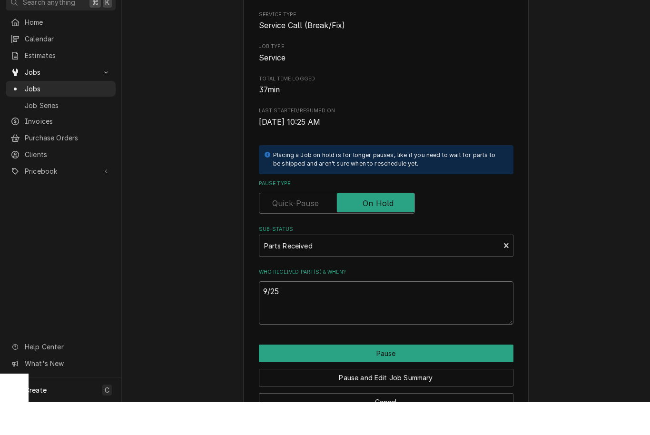
scroll to position [81, 0]
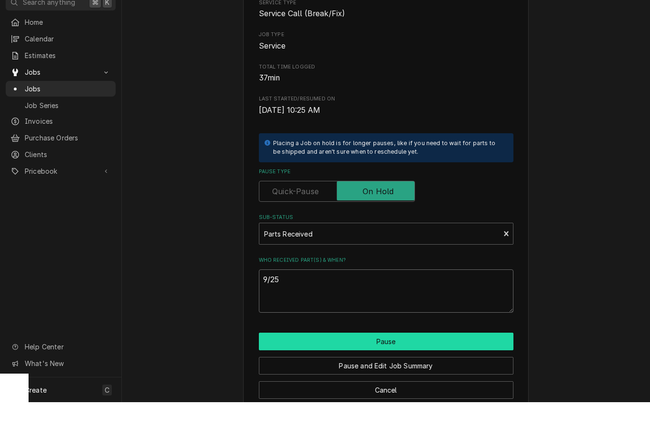
type textarea "9/25"
click at [357, 365] on button "Pause" at bounding box center [386, 374] width 255 height 18
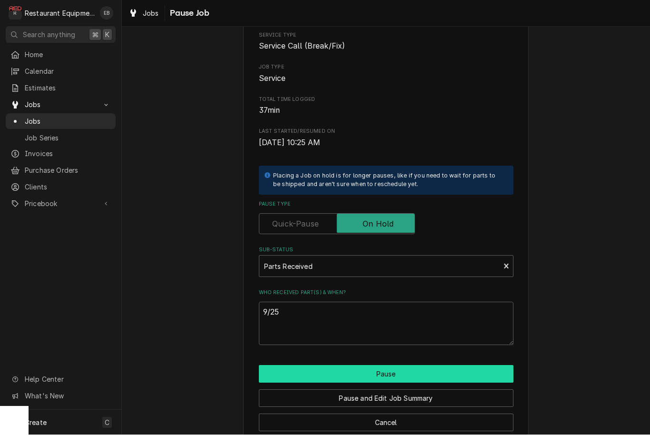
type textarea "x"
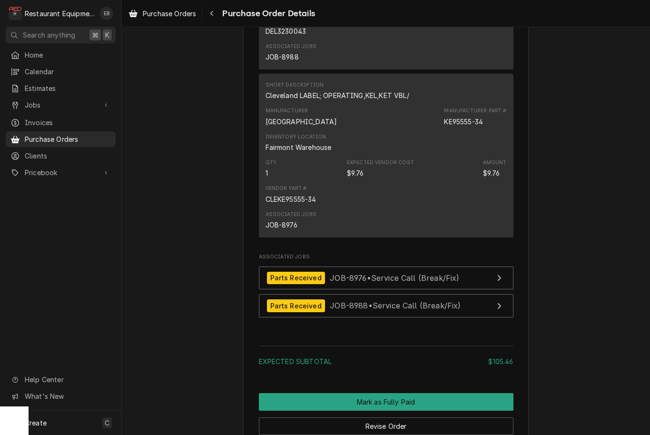
scroll to position [1068, 0]
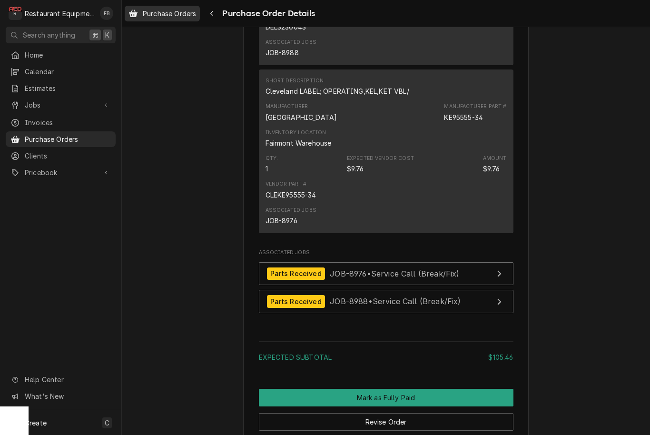
click at [181, 15] on span "Purchase Orders" at bounding box center [169, 14] width 53 height 10
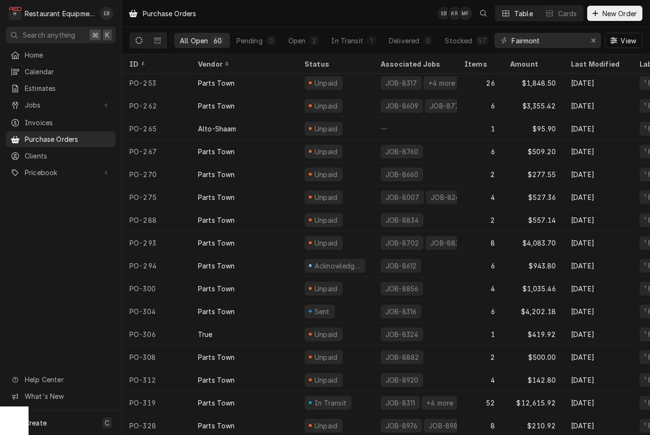
scroll to position [1007, 0]
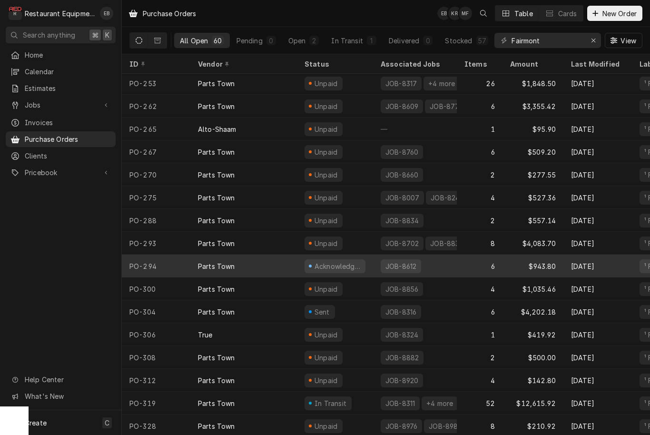
click at [368, 264] on div "Acknowledged" at bounding box center [335, 266] width 76 height 23
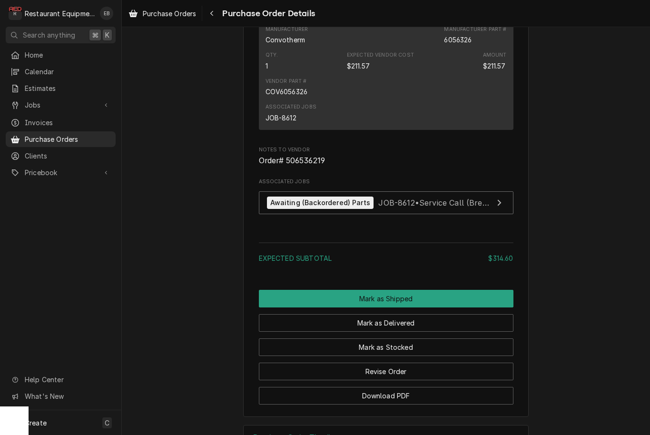
scroll to position [777, 0]
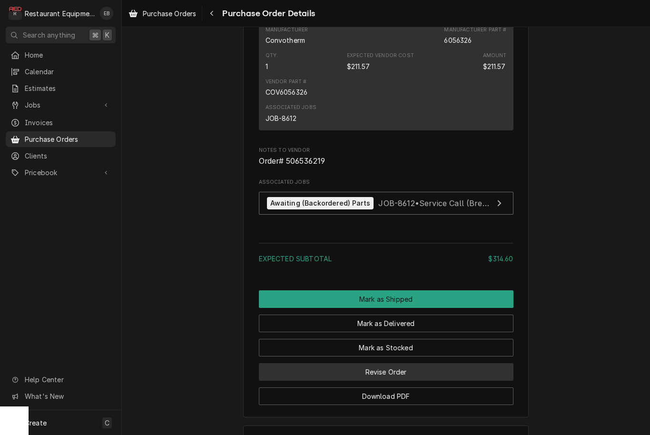
click at [411, 381] on button "Revise Order" at bounding box center [386, 372] width 255 height 18
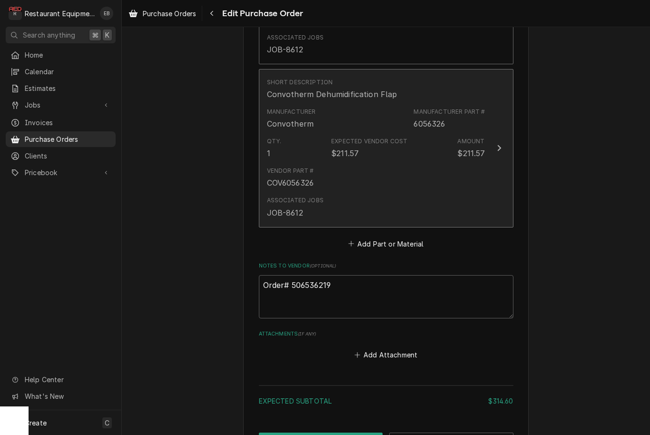
scroll to position [639, 0]
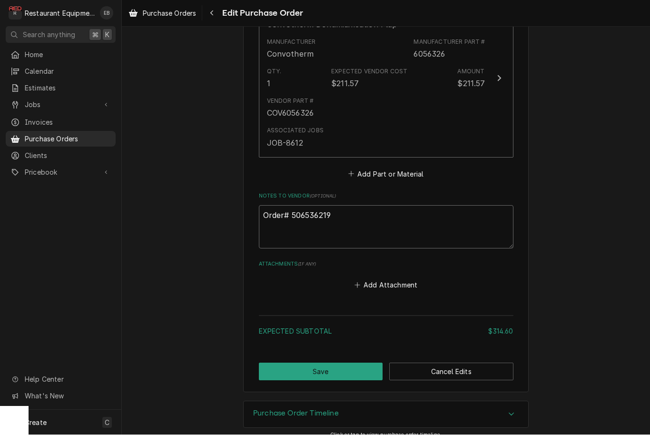
click at [348, 207] on textarea "Order# 506536219" at bounding box center [386, 227] width 255 height 43
type textarea "x"
type textarea "Order# 506536219"
type textarea "x"
type textarea "Order# 506536219"
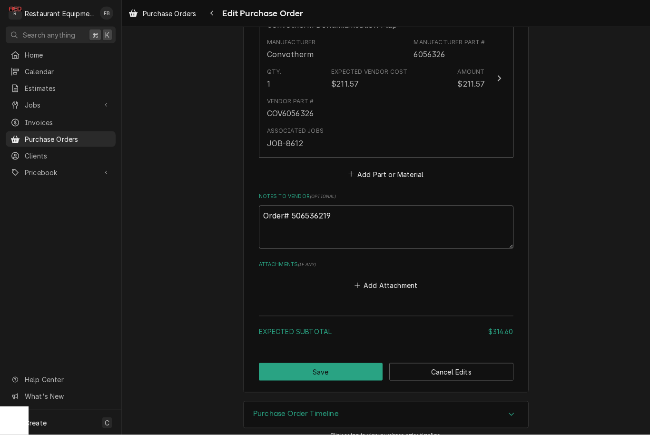
type textarea "x"
type textarea "Order# 506536219 R"
type textarea "x"
type textarea "Order# 506536219 Re"
type textarea "x"
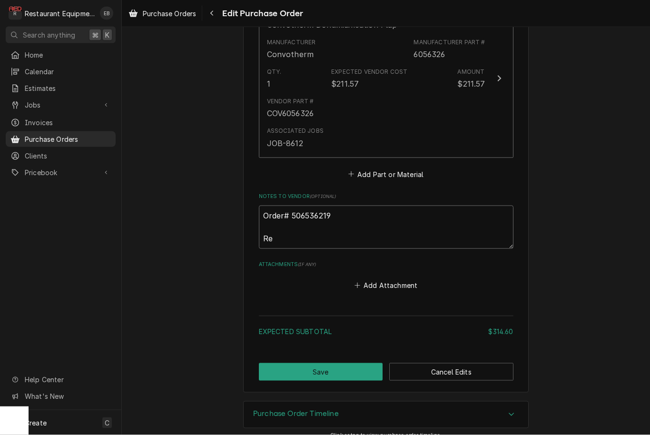
type textarea "Order# 506536219 Rec"
type textarea "x"
type textarea "Order# 506536219 Rece"
type textarea "x"
type textarea "Order# 506536219 Recei"
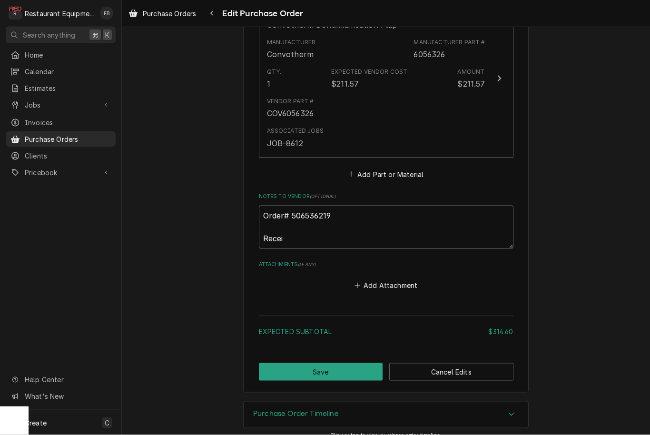
type textarea "x"
type textarea "Order# 506536219 Receiv"
type textarea "x"
type textarea "Order# 506536219 Receive"
type textarea "x"
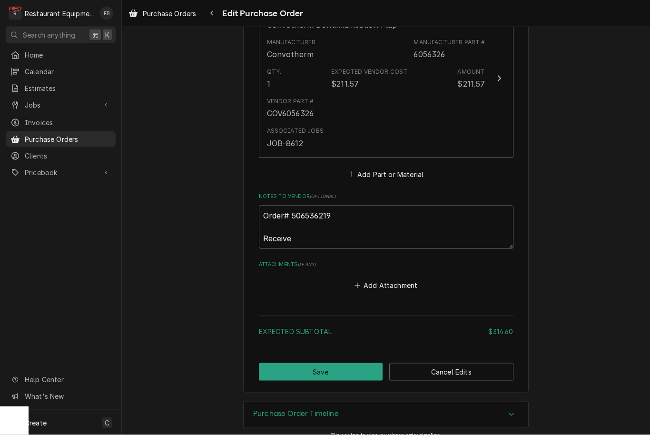
type textarea "Order# 506536219 Received"
type textarea "x"
type textarea "Order# 506536219 Received"
type textarea "x"
type textarea "Order# 506536219 Received d"
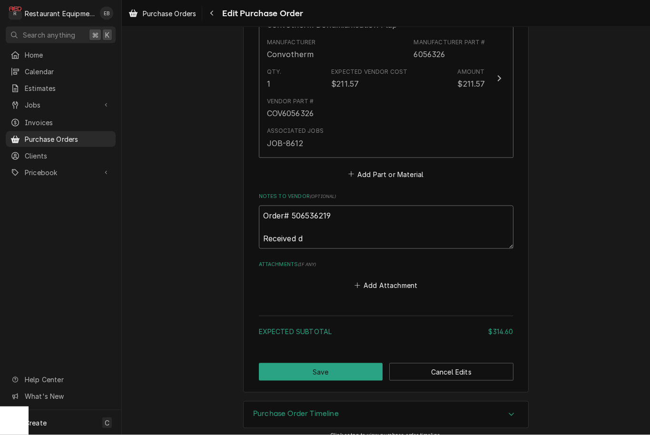
type textarea "x"
type textarea "Order# 506536219 Received do"
type textarea "x"
type textarea "Order# 506536219 Received doo"
type textarea "x"
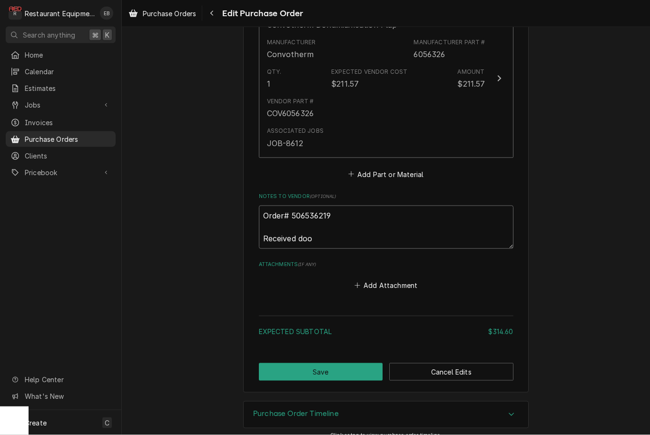
type textarea "Order# 506536219 Received door"
type textarea "x"
type textarea "Order# 506536219 Received door"
type textarea "x"
type textarea "Order# 506536219 Received door g"
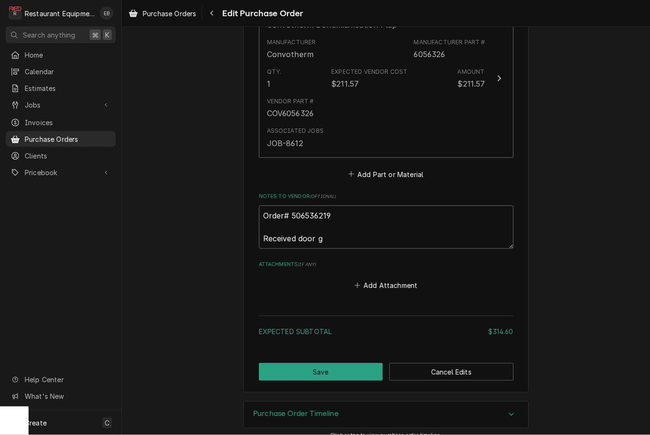
type textarea "x"
type textarea "Order# 506536219 Received door ga"
type textarea "x"
type textarea "Order# 506536219 Received door gas"
type textarea "x"
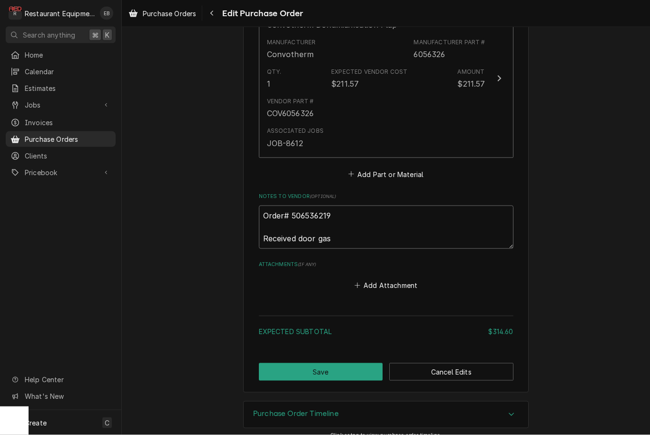
type textarea "Order# 506536219 Received door gask"
type textarea "x"
type textarea "Order# 506536219 Received door gaske"
type textarea "x"
type textarea "Order# 506536219 Received door gasket"
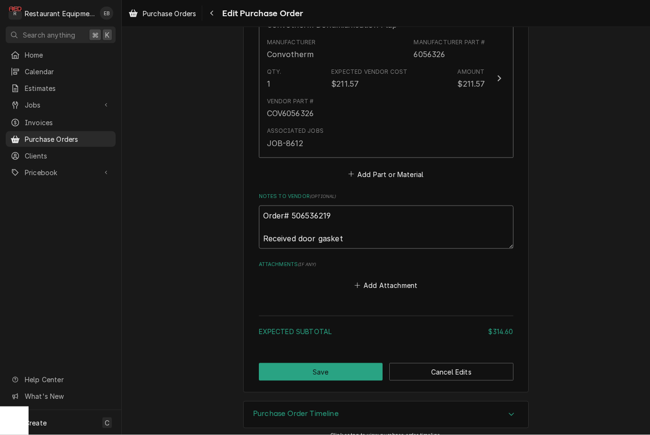
type textarea "x"
type textarea "Order# 506536219 Received door gasket,"
type textarea "x"
type textarea "Order# 506536219 Received door gasket,"
type textarea "x"
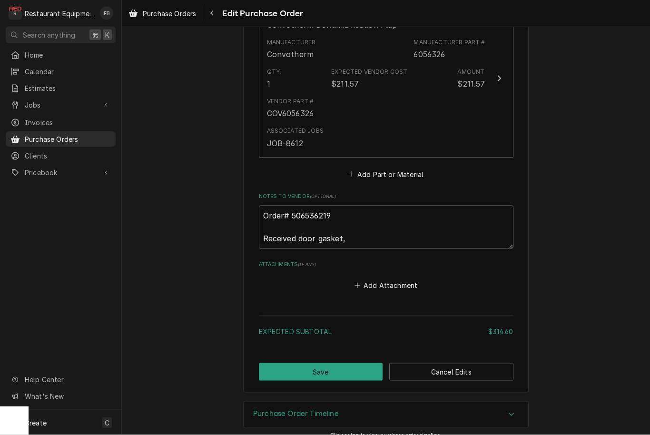
type textarea "Order# 506536219 Received door gasket, w"
type textarea "x"
type textarea "Order# 506536219 Received door gasket, wa"
type textarea "x"
type textarea "Order# 506536219 Received door gasket, wai"
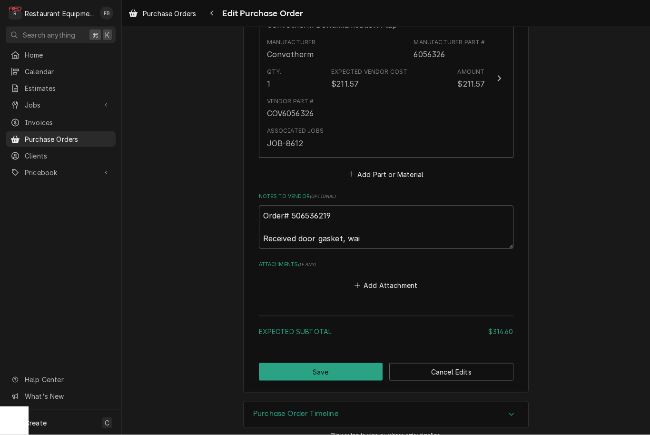
type textarea "x"
type textarea "Order# 506536219 Received door gasket, wait"
type textarea "x"
type textarea "Order# 506536219 Received door gasket, waiti"
type textarea "x"
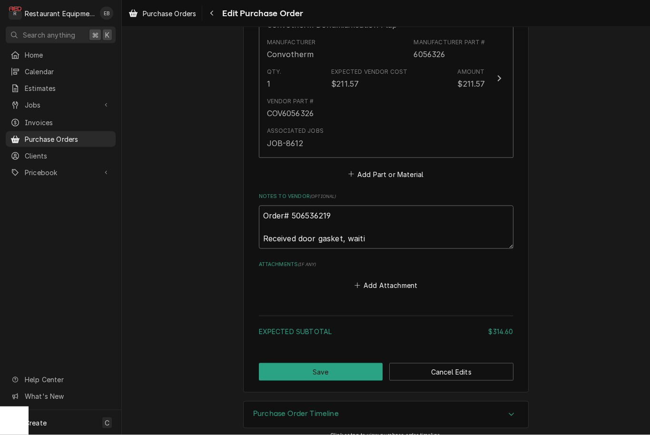
type textarea "Order# 506536219 Received door gasket, waitin"
type textarea "x"
type textarea "Order# 506536219 Received door gasket, waiting"
type textarea "x"
type textarea "Order# 506536219 Received door gasket, waiting"
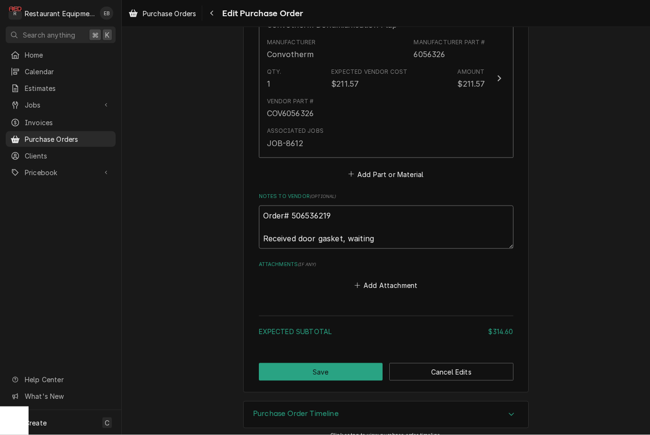
type textarea "x"
type textarea "Order# 506536219 Received door gasket, waiting o"
type textarea "x"
type textarea "Order# 506536219 Received door gasket, waiting on"
type textarea "x"
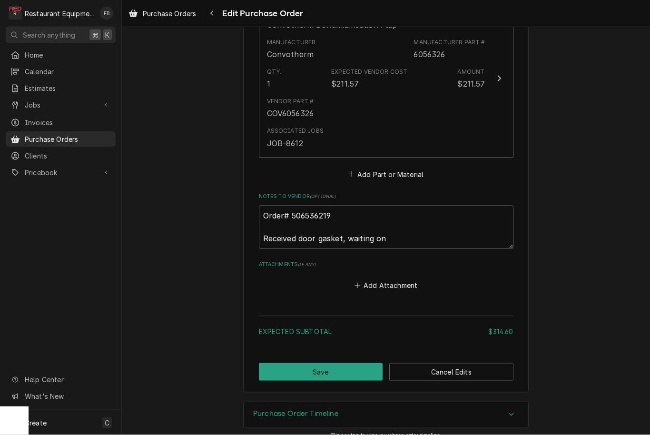
type textarea "Order# 506536219 Received door gasket, waiting on"
type textarea "x"
type textarea "Order# 506536219 Received door gasket, waiting on d"
type textarea "x"
type textarea "Order# 506536219 Received door gasket, waiting on de"
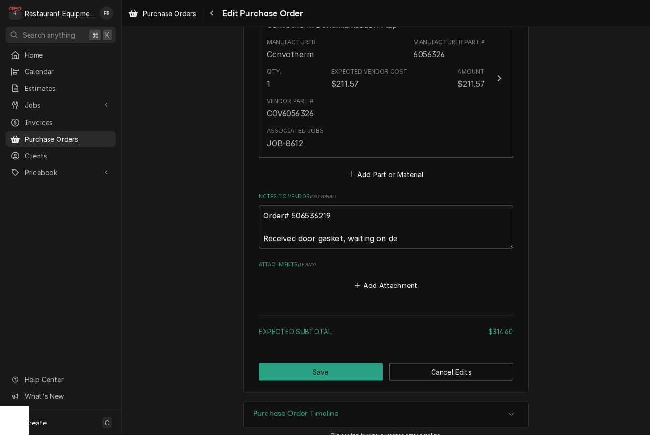
type textarea "x"
type textarea "Order# 506536219 Received door gasket, waiting on deh"
type textarea "x"
type textarea "Order# 506536219 Received door gasket, waiting on dehu"
type textarea "x"
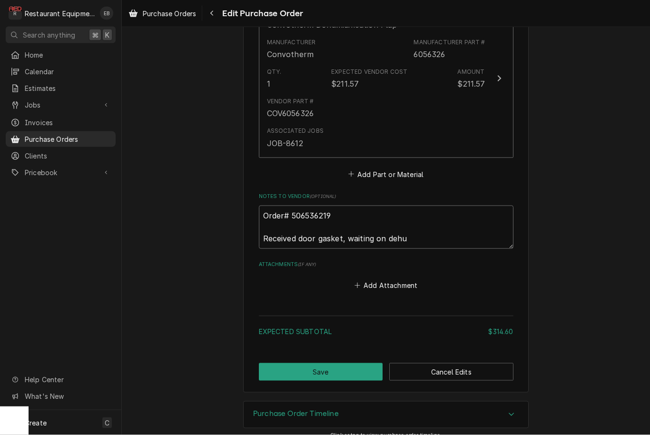
type textarea "Order# 506536219 Received door gasket, waiting on dehum"
type textarea "x"
type textarea "Order# 506536219 Received door gasket, waiting on dehumi"
type textarea "x"
type textarea "Order# 506536219 Received door gasket, waiting on dehumid"
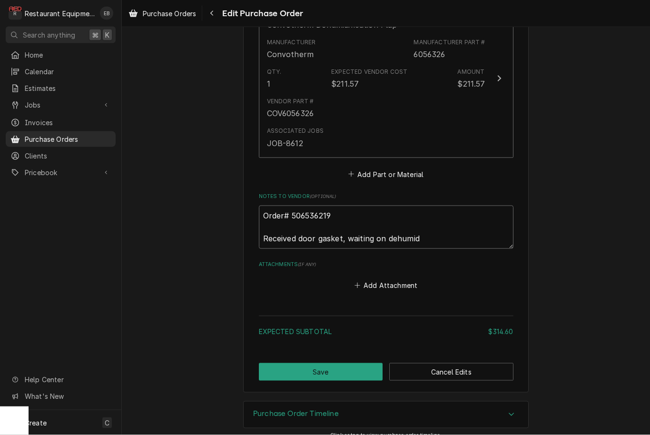
type textarea "x"
type textarea "Order# 506536219 Received door gasket, waiting on dehumidi"
type textarea "x"
type textarea "Order# 506536219 Received door gasket, waiting on dehumidif"
type textarea "x"
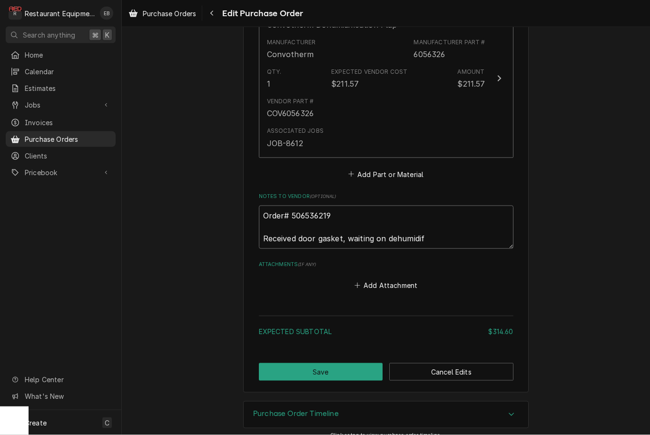
type textarea "Order# 506536219 Received door gasket, waiting on dehumidifi"
type textarea "x"
type textarea "Order# 506536219 Received door gasket, waiting on dehumidific"
type textarea "x"
type textarea "Order# 506536219 Received door gasket, waiting on dehumidifica"
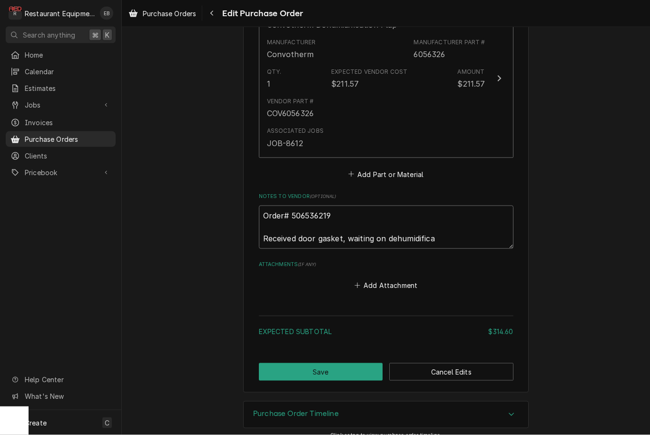
type textarea "x"
type textarea "Order# 506536219 Received door gasket, waiting on dehumidificat"
type textarea "x"
type textarea "Order# 506536219 Received door gasket, waiting on dehumidificati"
type textarea "x"
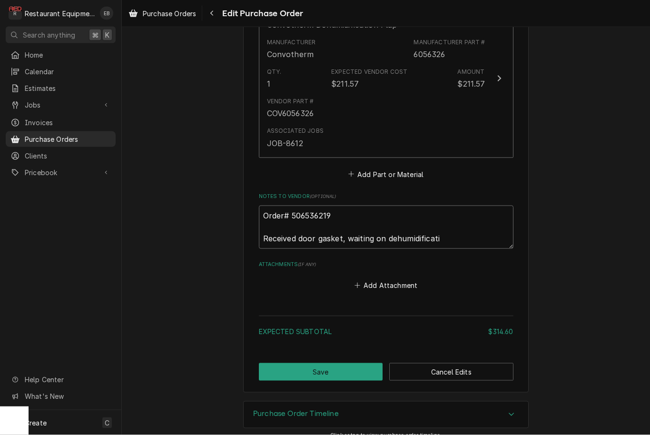
type textarea "Order# 506536219 Received door gasket, waiting on dehumidificatio"
type textarea "x"
type textarea "Order# 506536219 Received door gasket, waiting on dehumidification"
type textarea "x"
type textarea "Order# 506536219 Received door gasket, waiting on dehumidification"
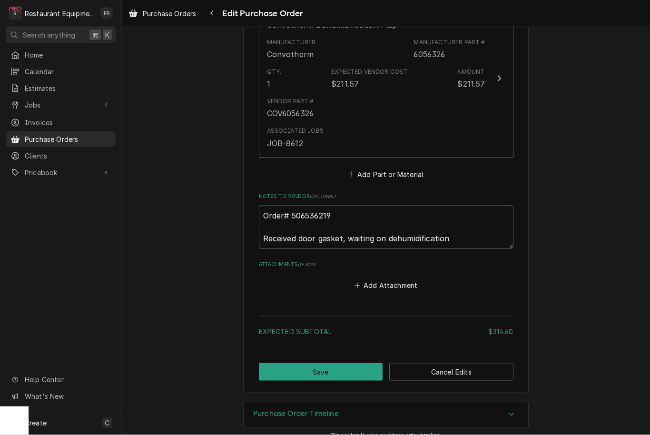
type textarea "x"
type textarea "Order# 506536219 Received door gasket, waiting on dehumidification f"
type textarea "x"
type textarea "Order# 506536219 Received door gasket, waiting on dehumidification fl"
type textarea "x"
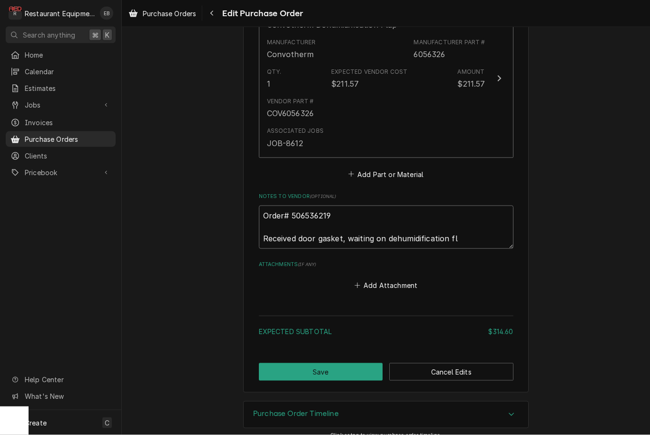
type textarea "Order# 506536219 Received door gasket, waiting on dehumidification fla"
type textarea "x"
type textarea "Order# 506536219 Received door gasket, waiting on dehumidification flap"
type textarea "x"
type textarea "Order# 506536219 Received door gasket, waiting on dehumidification flap."
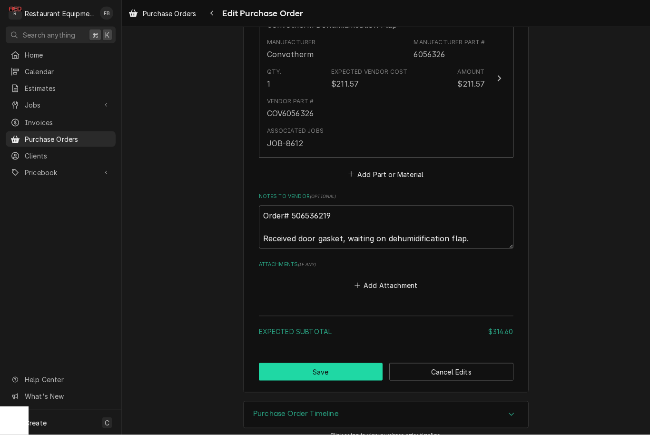
click at [336, 366] on button "Save" at bounding box center [321, 372] width 124 height 18
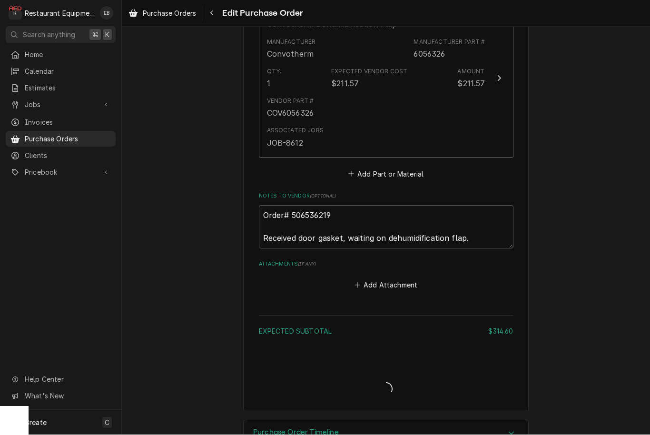
type textarea "x"
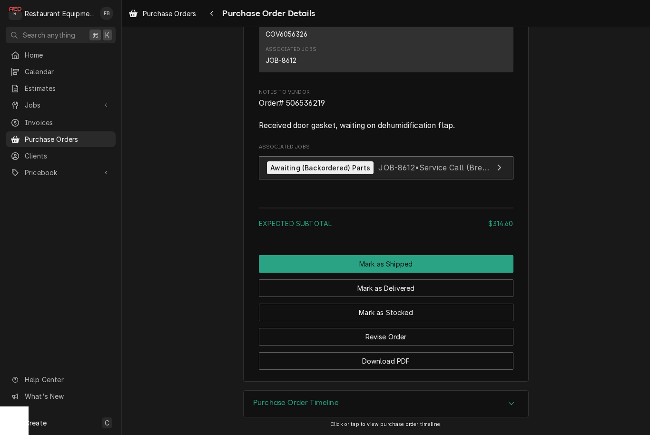
scroll to position [855, 0]
click at [388, 168] on span "JOB-8612 • Service Call (Break/Fix)" at bounding box center [442, 168] width 129 height 10
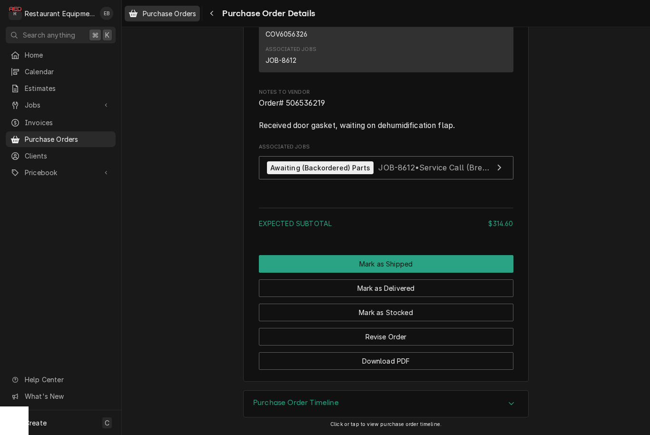
click at [178, 17] on span "Purchase Orders" at bounding box center [169, 14] width 53 height 10
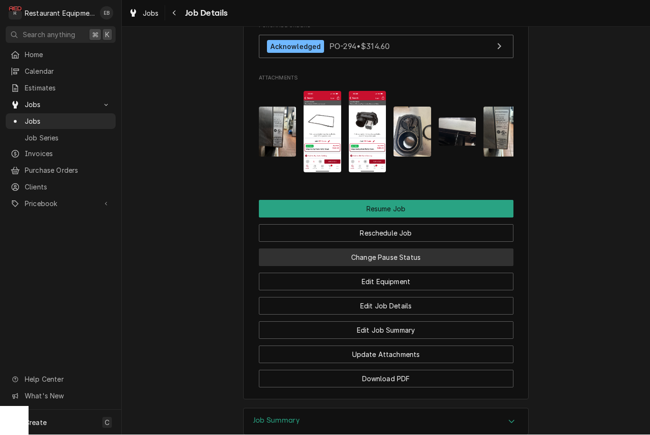
scroll to position [1183, 0]
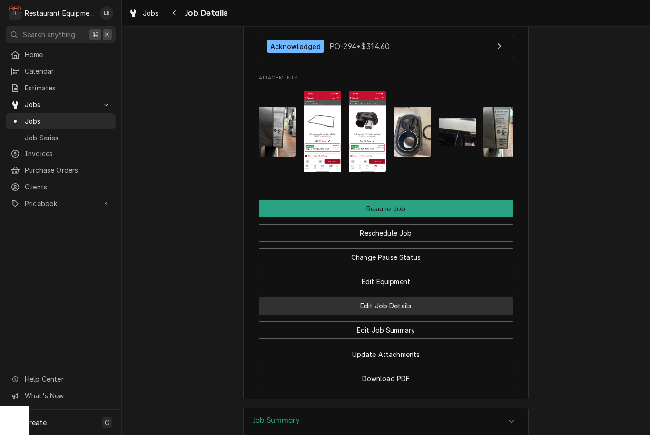
click at [371, 297] on button "Edit Job Details" at bounding box center [386, 306] width 255 height 18
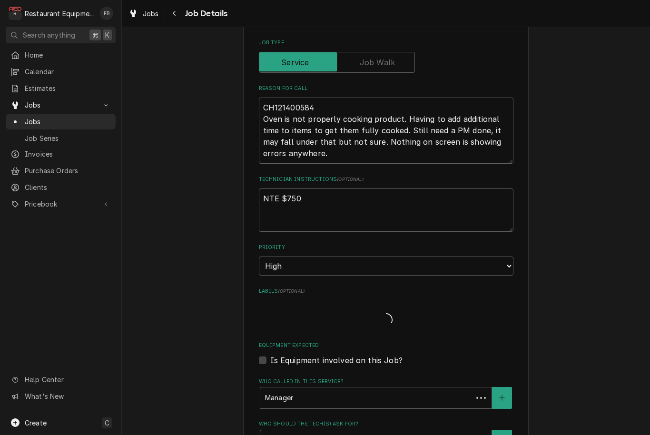
type textarea "x"
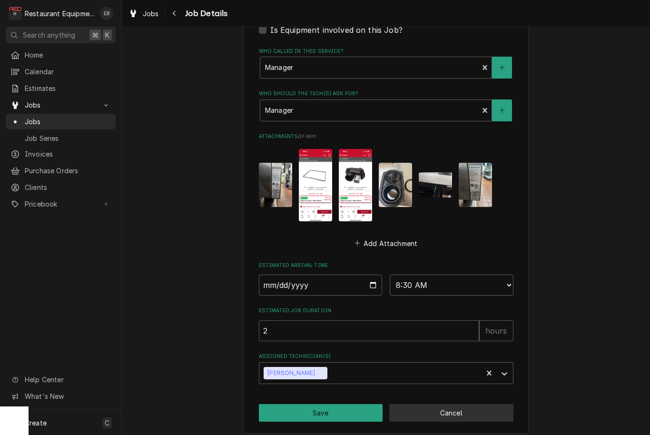
scroll to position [465, 0]
click at [465, 408] on button "Cancel" at bounding box center [451, 413] width 124 height 18
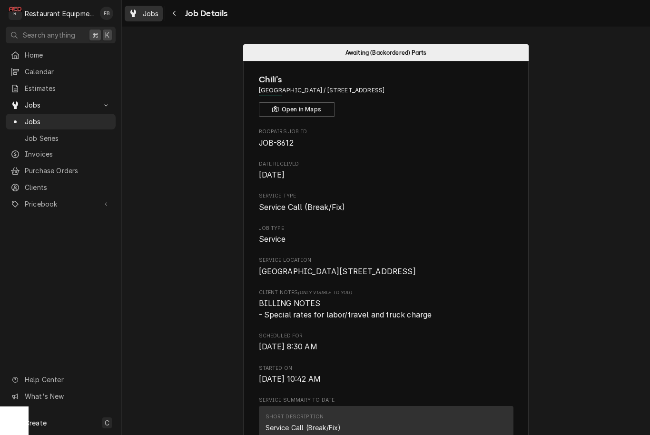
click at [138, 15] on div "Jobs" at bounding box center [144, 14] width 34 height 12
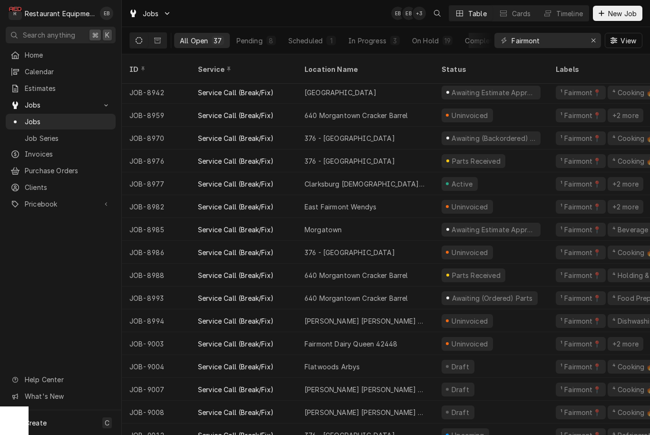
scroll to position [482, 0]
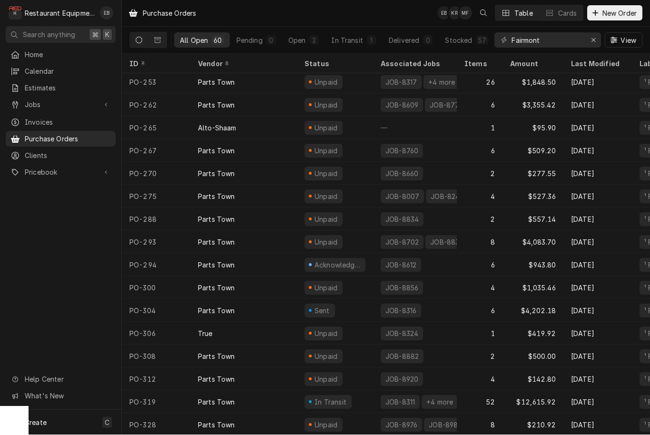
scroll to position [1007, 0]
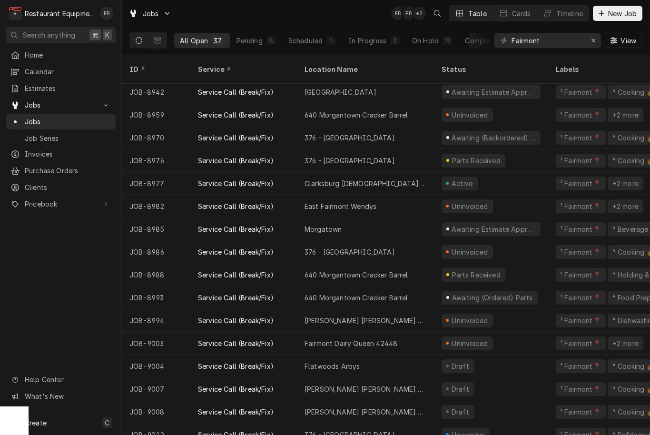
scroll to position [482, 0]
